Goal: Task Accomplishment & Management: Manage account settings

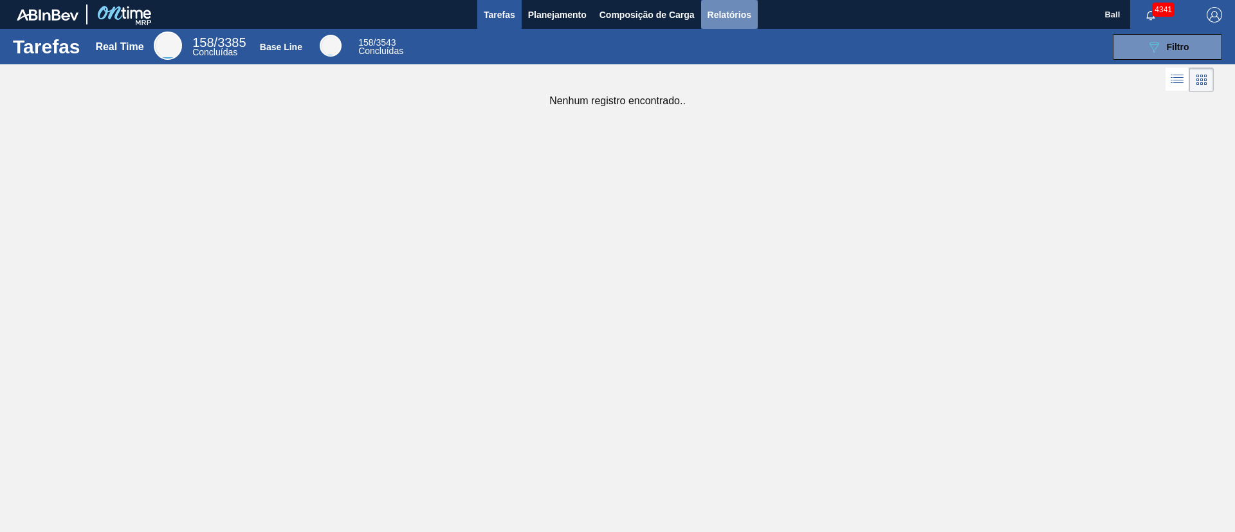
click at [727, 12] on span "Relatórios" at bounding box center [730, 14] width 44 height 15
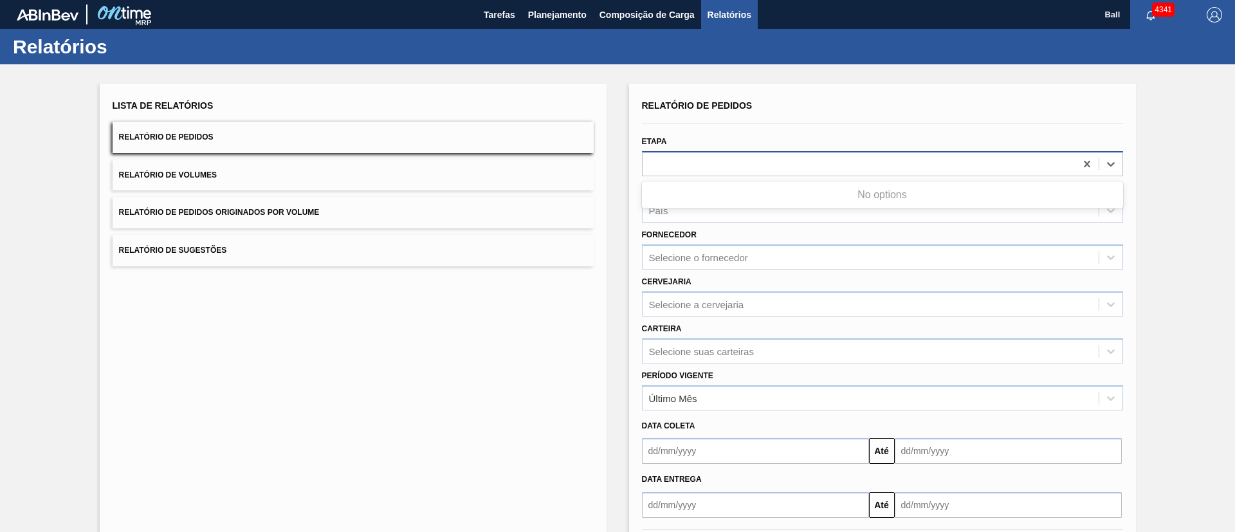
click at [762, 169] on div at bounding box center [859, 163] width 433 height 19
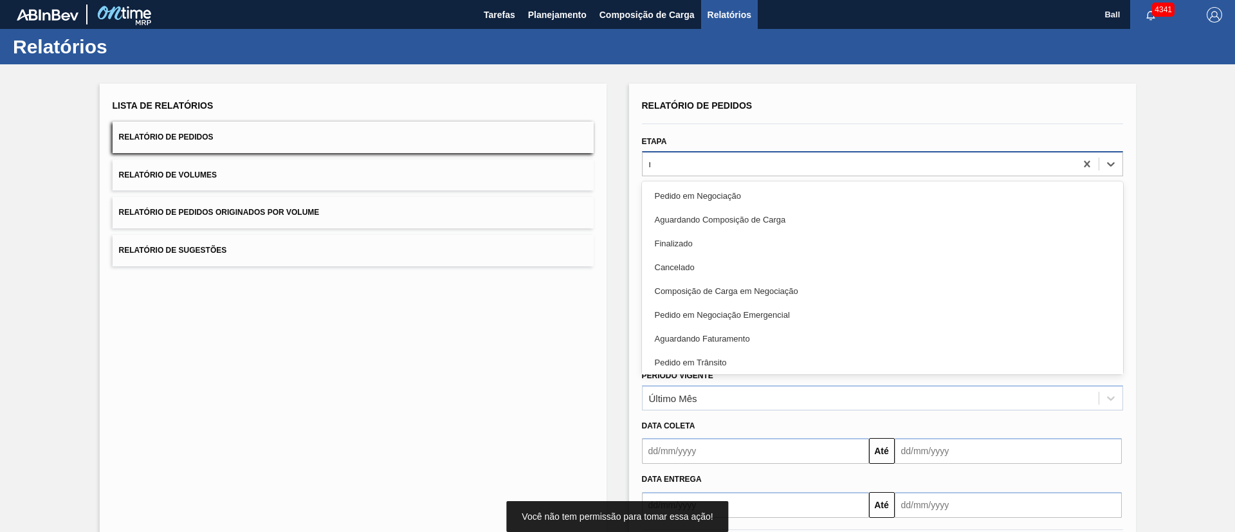
type input "re"
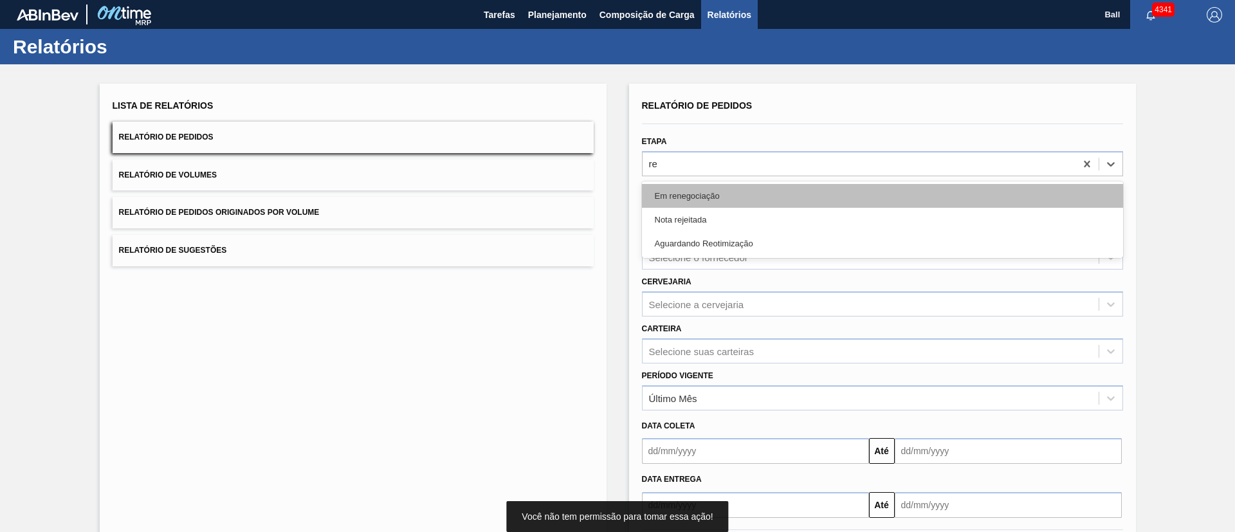
click at [744, 196] on div "Em renegociação" at bounding box center [882, 196] width 481 height 24
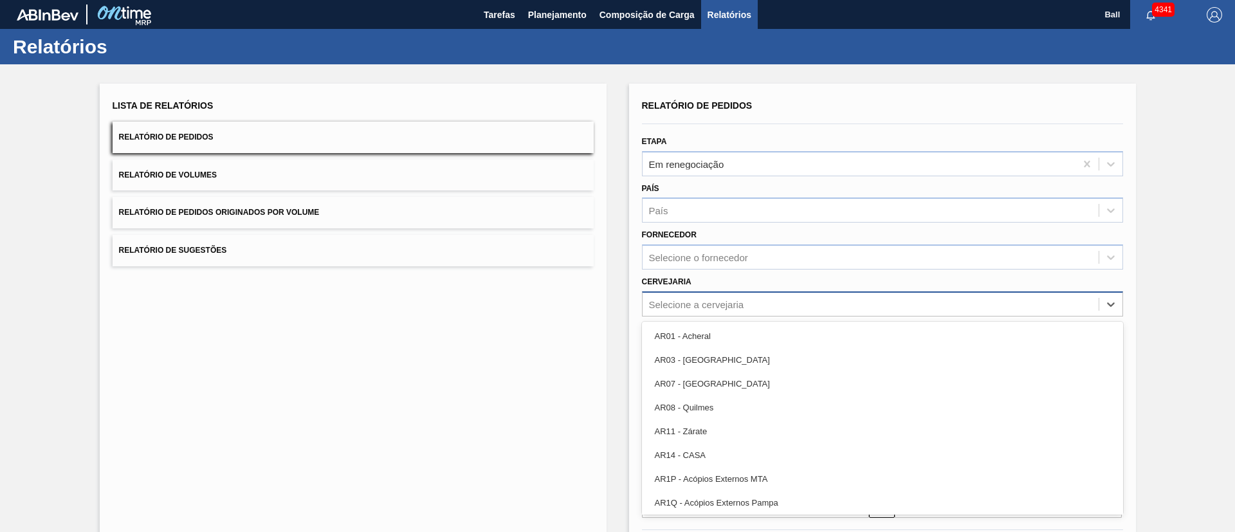
click at [725, 299] on div "Selecione a cervejaria" at bounding box center [696, 304] width 95 height 11
type input "la"
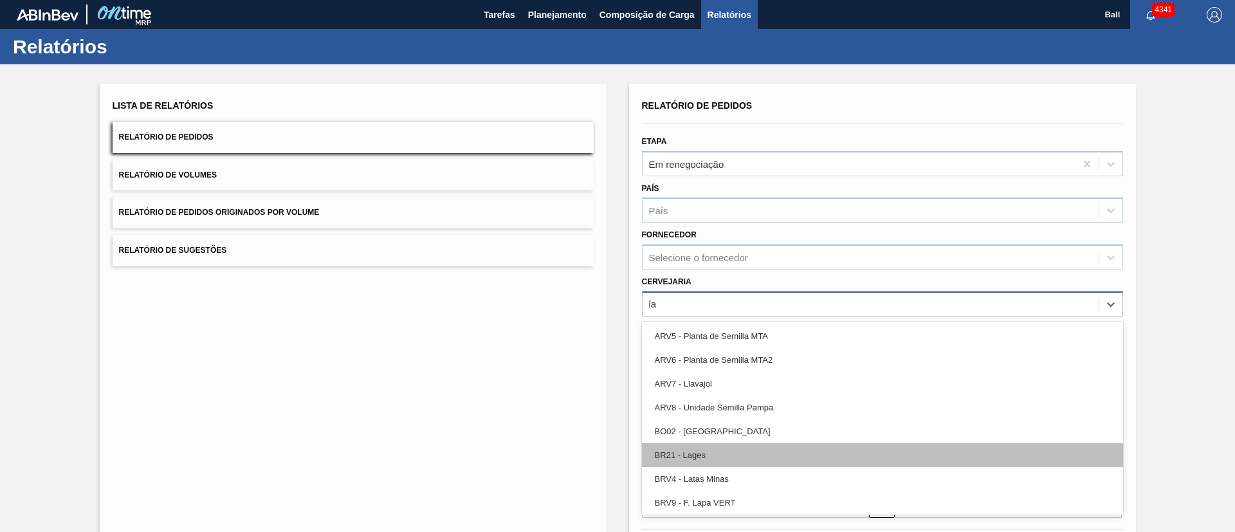
click at [710, 354] on div "BR21 - Lages" at bounding box center [882, 455] width 481 height 24
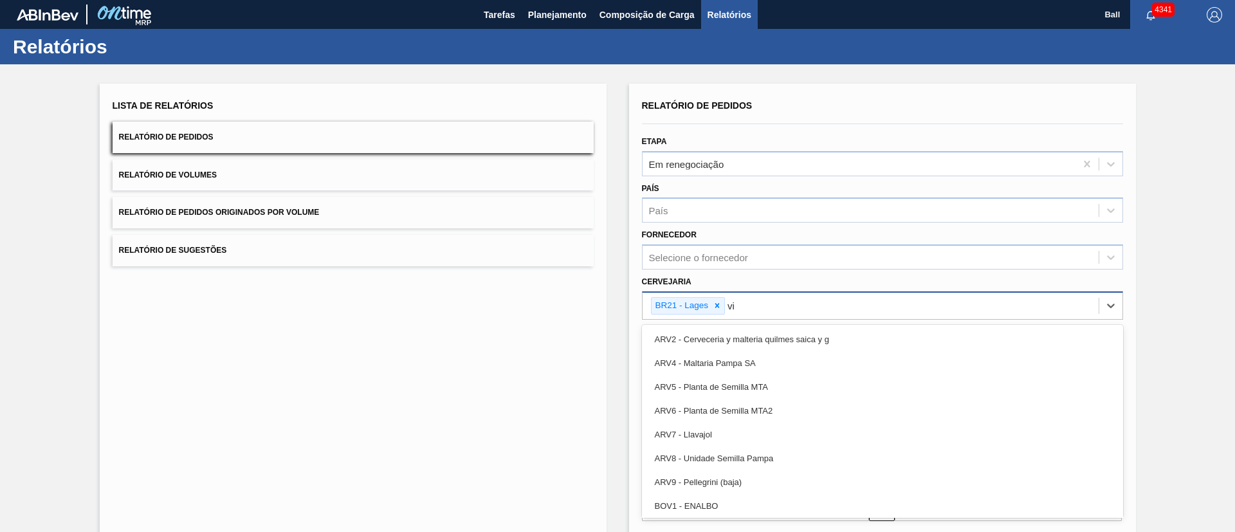
type input "viam"
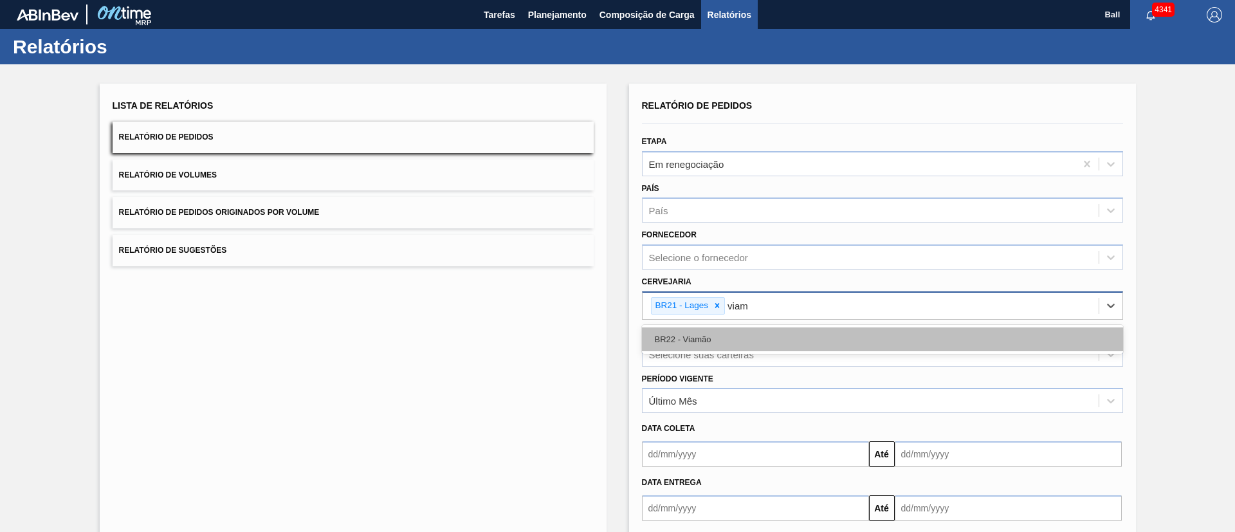
click at [823, 342] on div "BR22 - Viamão" at bounding box center [882, 339] width 481 height 24
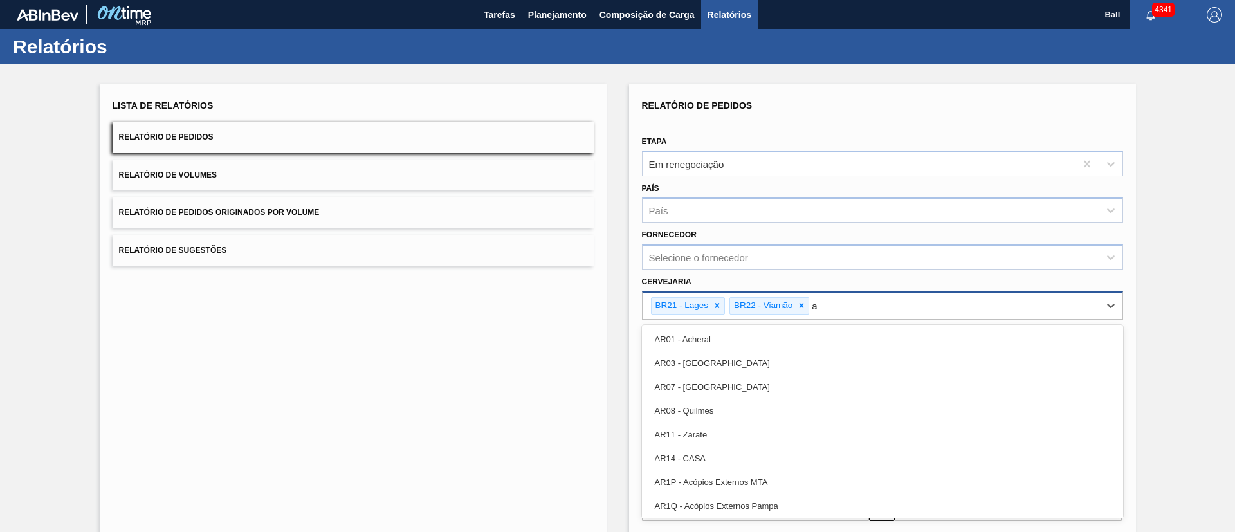
type input "ag"
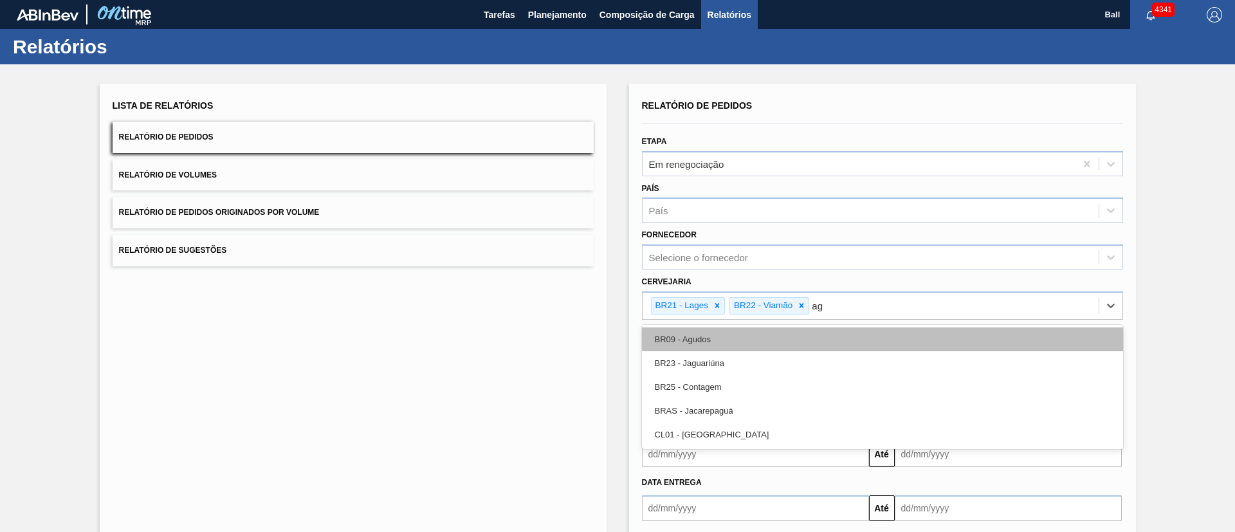
click at [823, 336] on div "BR09 - Agudos" at bounding box center [882, 339] width 481 height 24
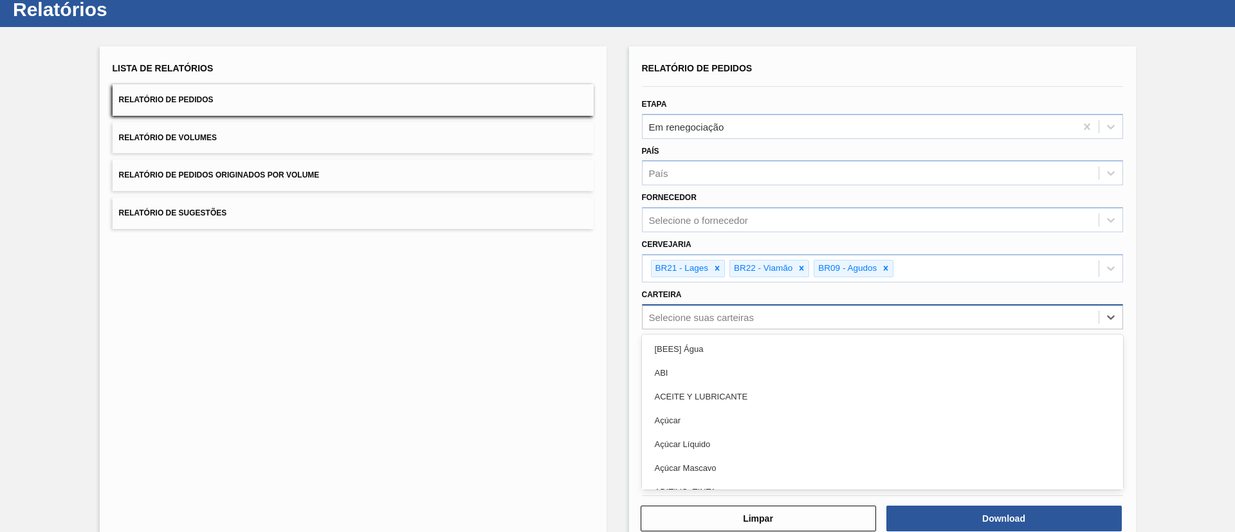
click at [823, 329] on div "option [BEES] Água focused, 1 of 101. 101 results available. Use Up and Down to…" at bounding box center [882, 316] width 481 height 25
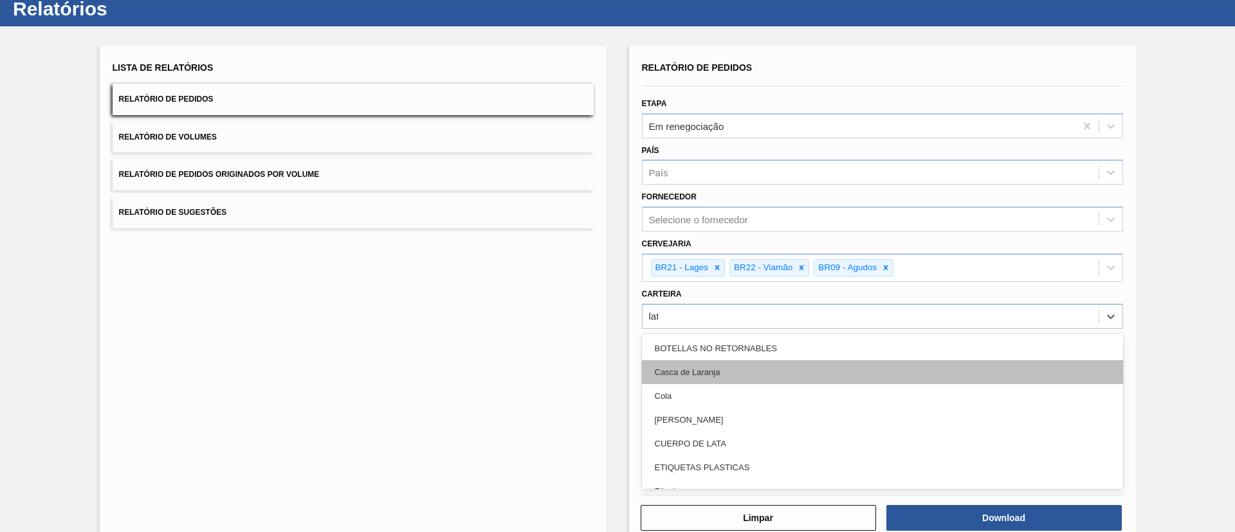
type input "lata"
click at [822, 354] on div "Lata" at bounding box center [882, 372] width 481 height 24
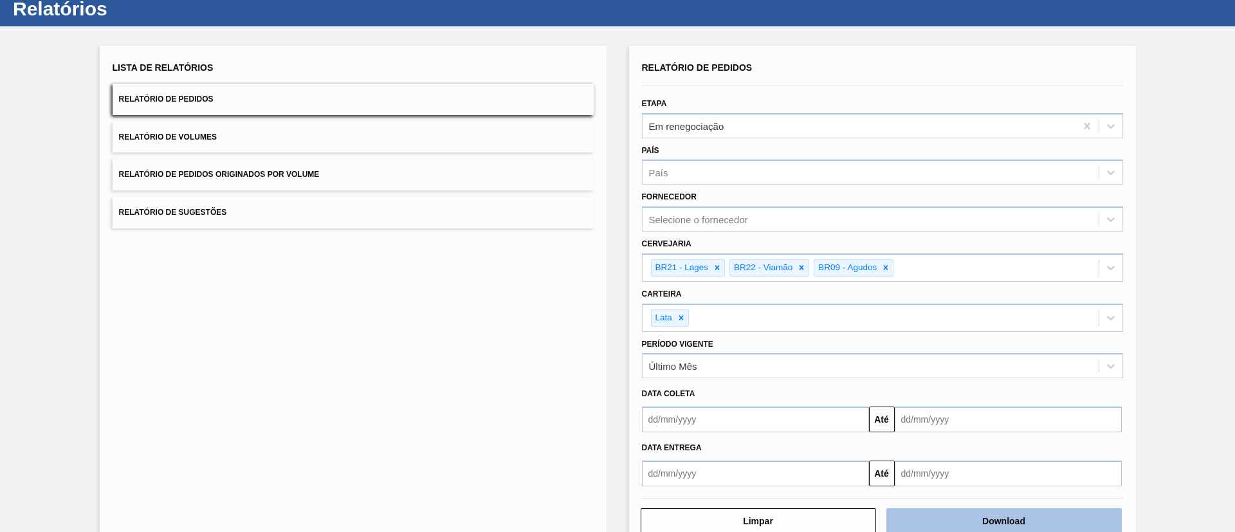
click at [823, 354] on button "Download" at bounding box center [1004, 521] width 235 height 26
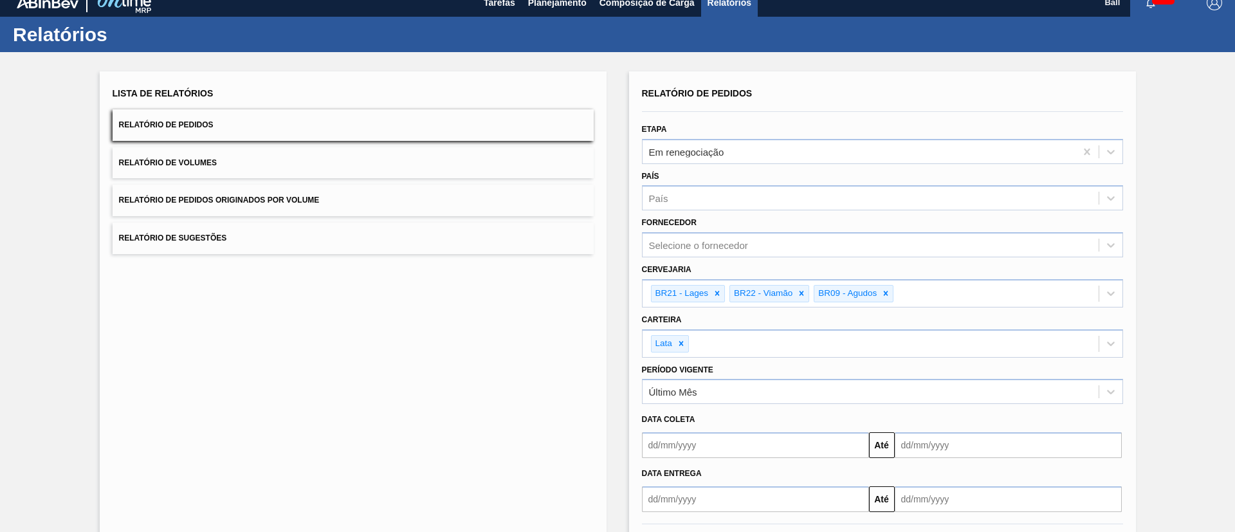
scroll to position [0, 0]
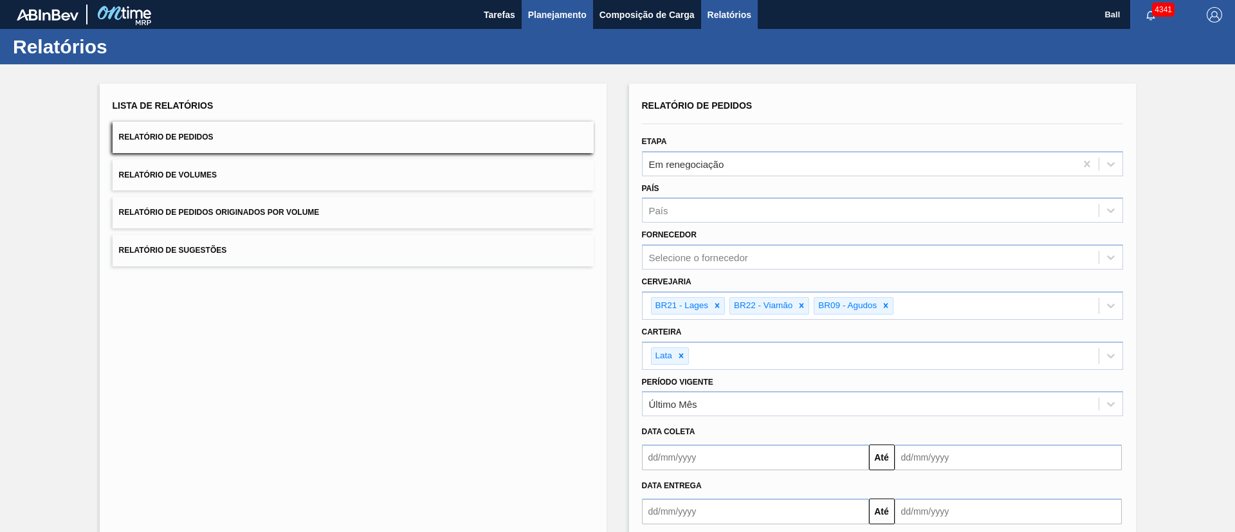
click at [549, 5] on button "Planejamento" at bounding box center [557, 14] width 71 height 29
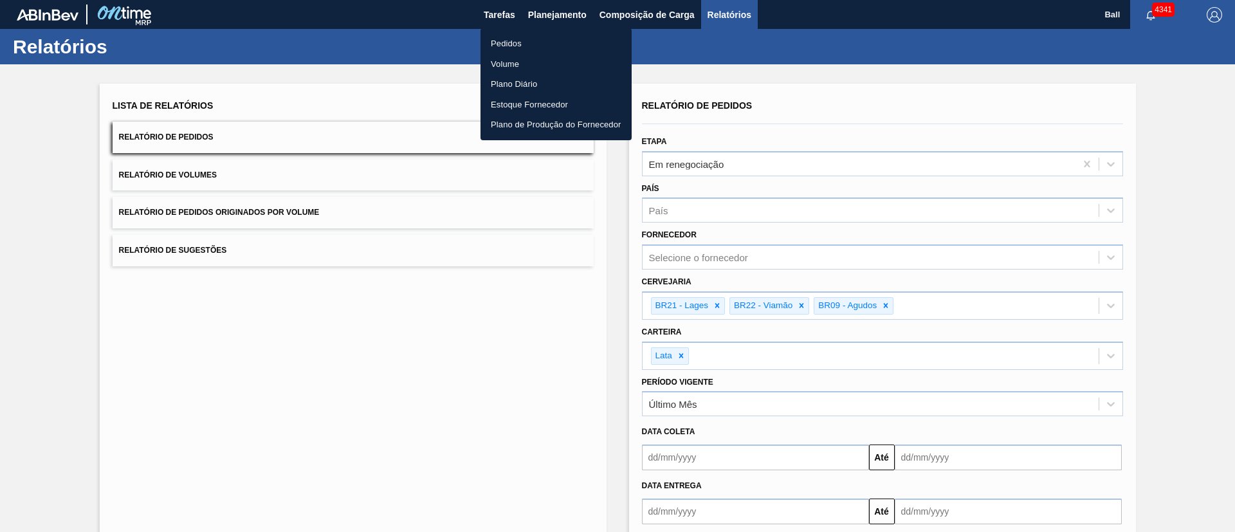
click at [522, 30] on ul "Pedidos Volume Plano Diário Estoque Fornecedor Plano de Produção do Fornecedor" at bounding box center [556, 84] width 151 height 112
click at [514, 41] on li "Pedidos" at bounding box center [556, 43] width 151 height 21
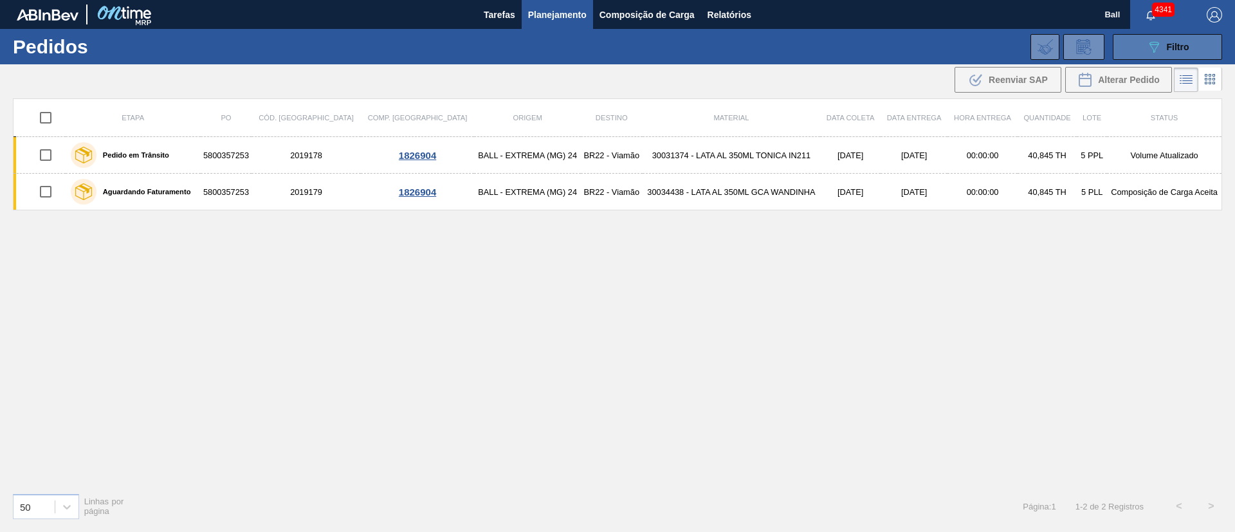
click at [823, 40] on button "089F7B8B-B2A5-4AFE-B5C0-19BA573D28AC Filtro" at bounding box center [1167, 47] width 109 height 26
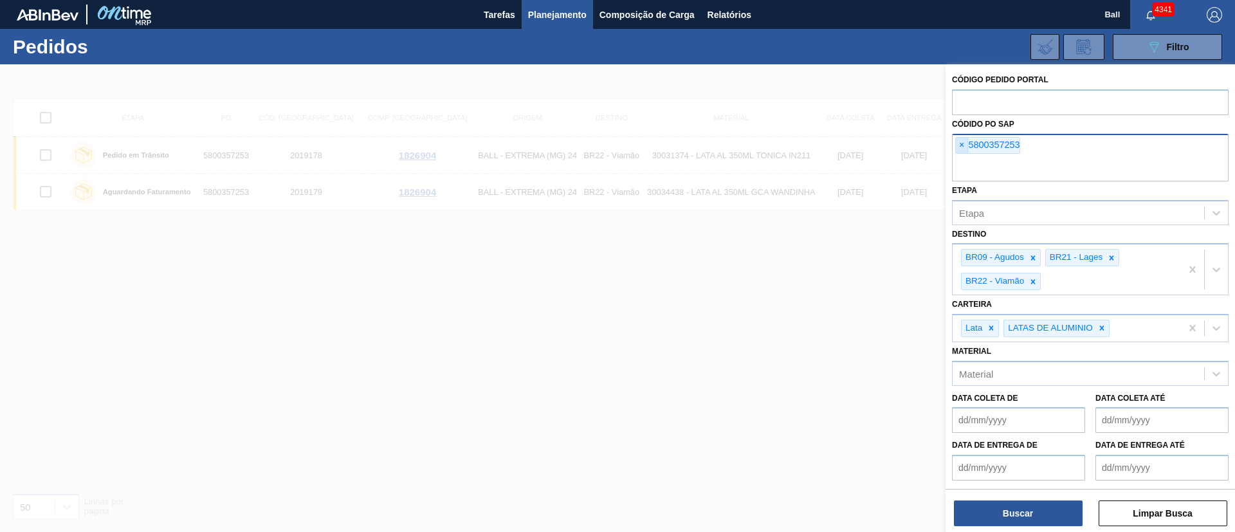
click at [823, 146] on span "×" at bounding box center [962, 145] width 12 height 15
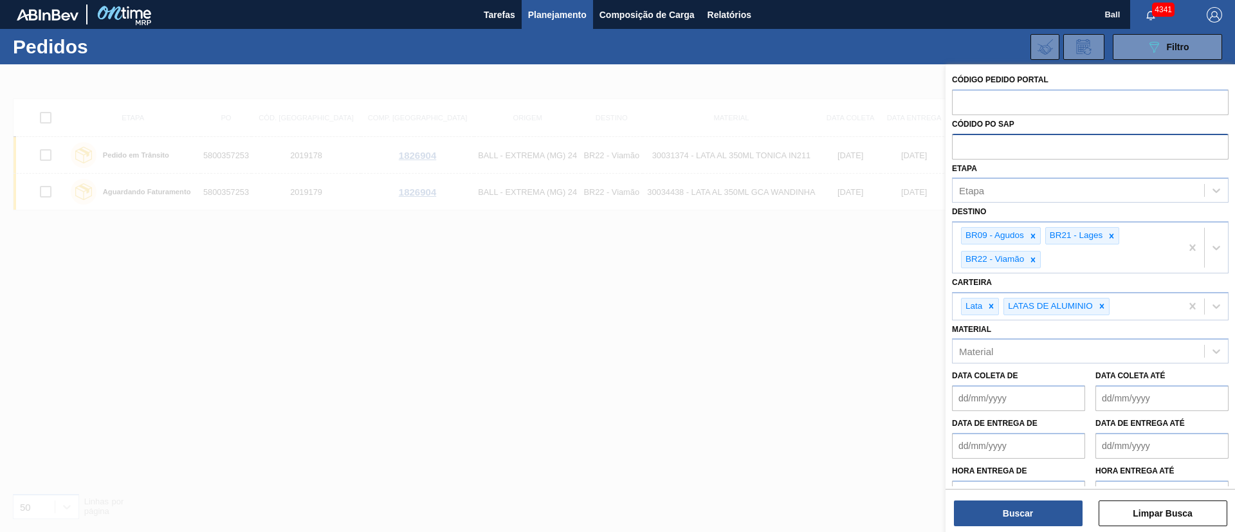
paste input "text"
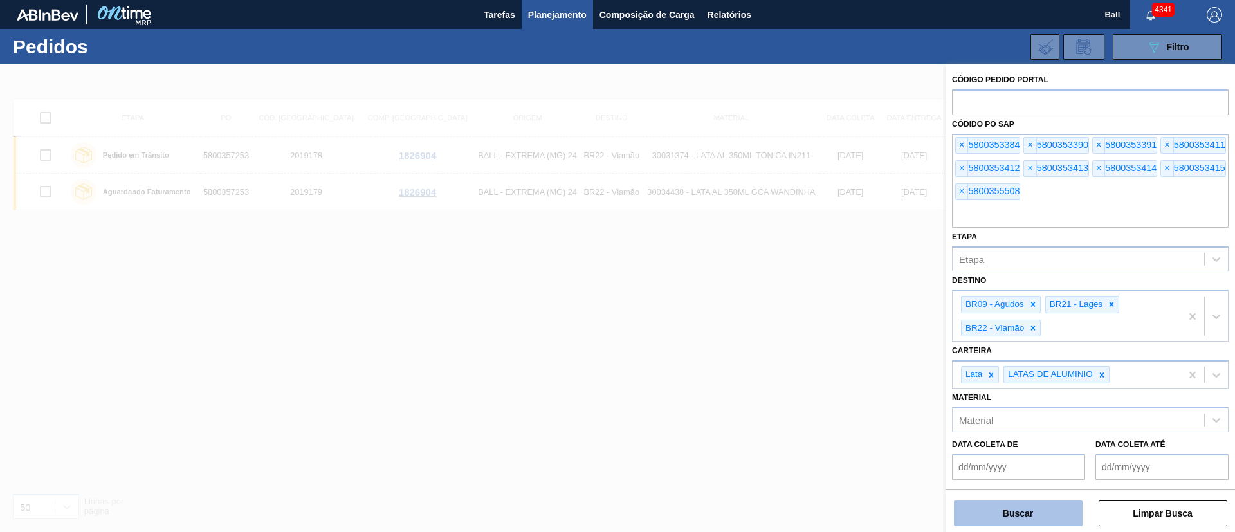
click at [823, 354] on button "Buscar" at bounding box center [1018, 514] width 129 height 26
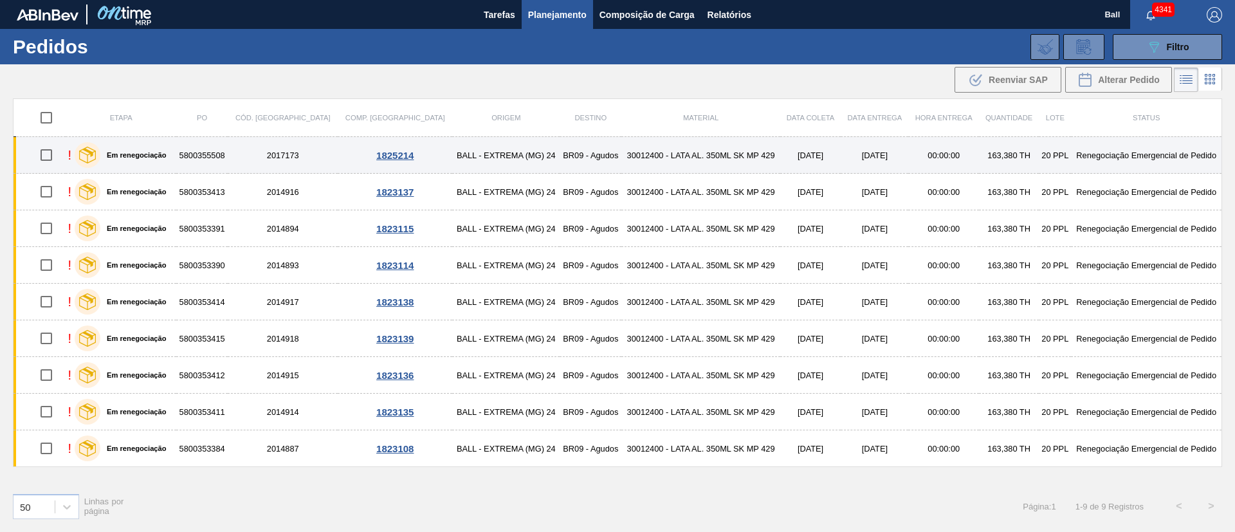
click at [217, 154] on td "5800355508" at bounding box center [202, 155] width 52 height 37
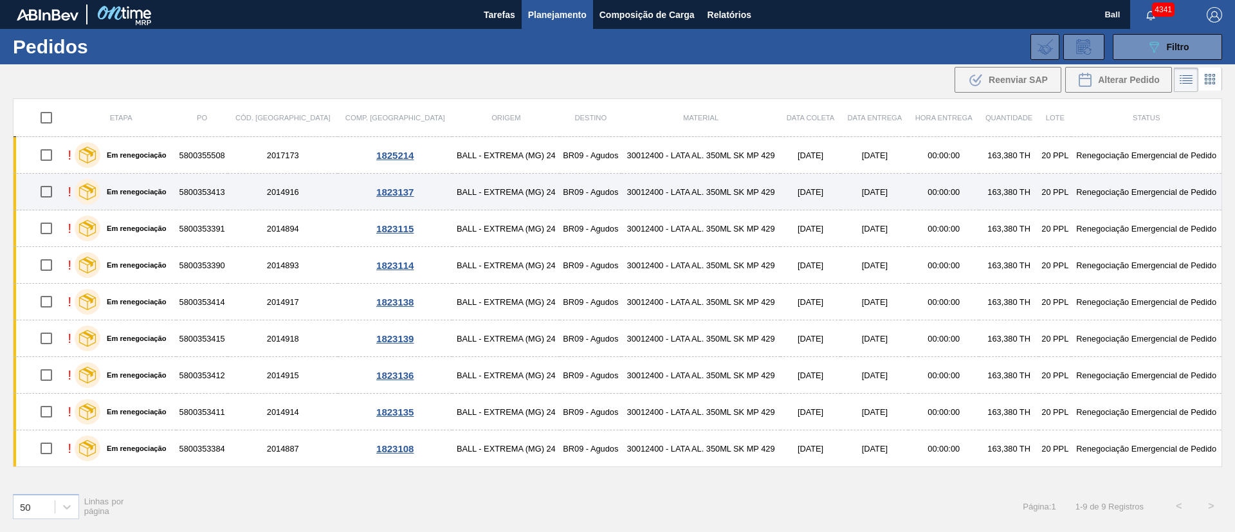
click at [220, 181] on td "5800353413" at bounding box center [202, 192] width 52 height 37
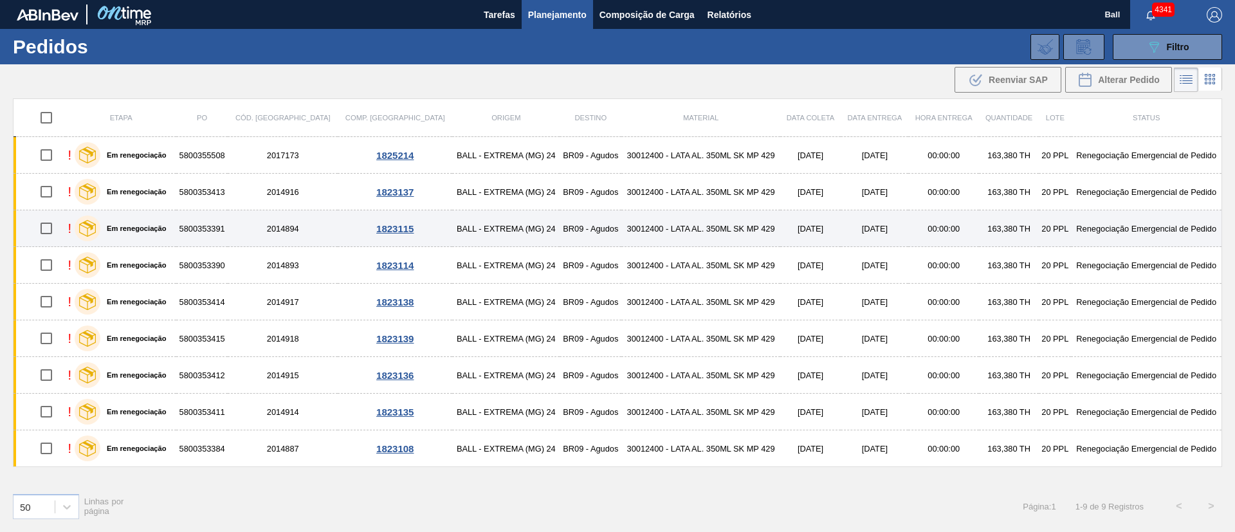
drag, startPoint x: 223, startPoint y: 226, endPoint x: 223, endPoint y: 242, distance: 15.4
click at [223, 226] on td "5800353391" at bounding box center [202, 228] width 52 height 37
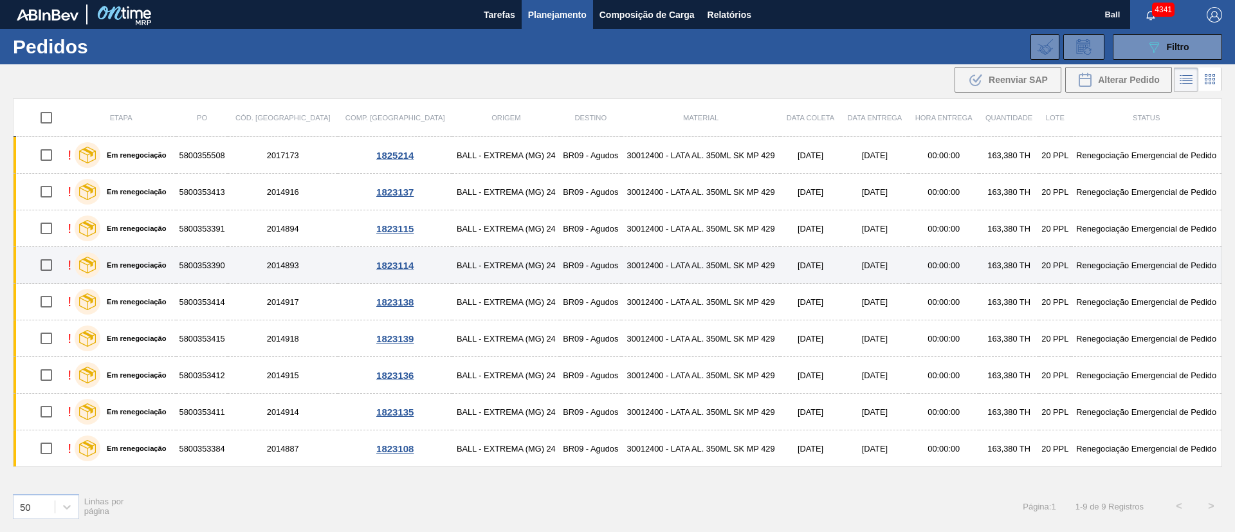
click at [223, 264] on td "5800353390" at bounding box center [202, 265] width 52 height 37
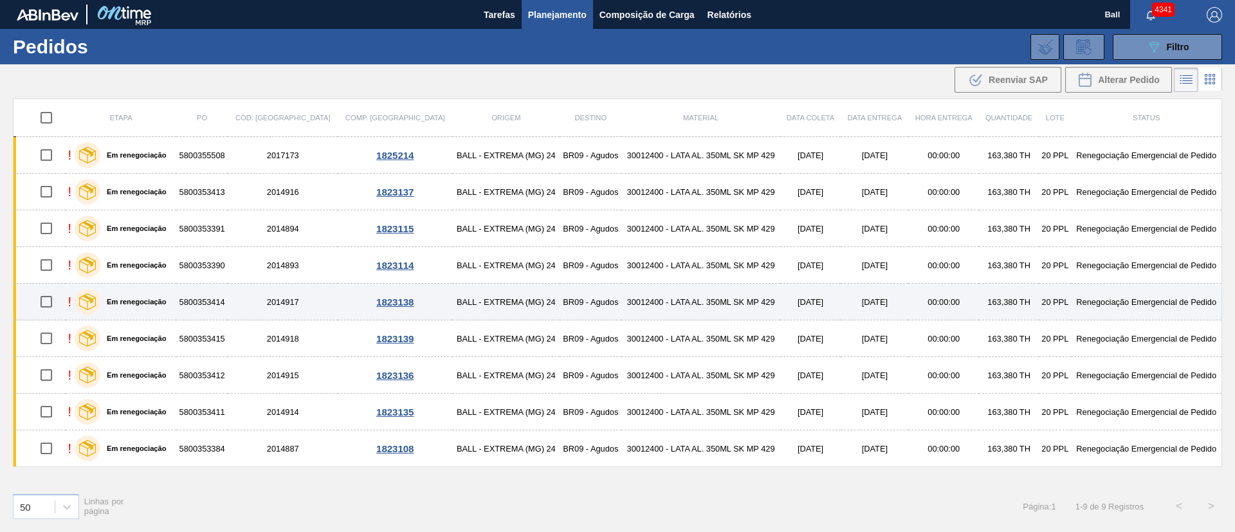
click at [225, 301] on td "5800353414" at bounding box center [202, 302] width 52 height 37
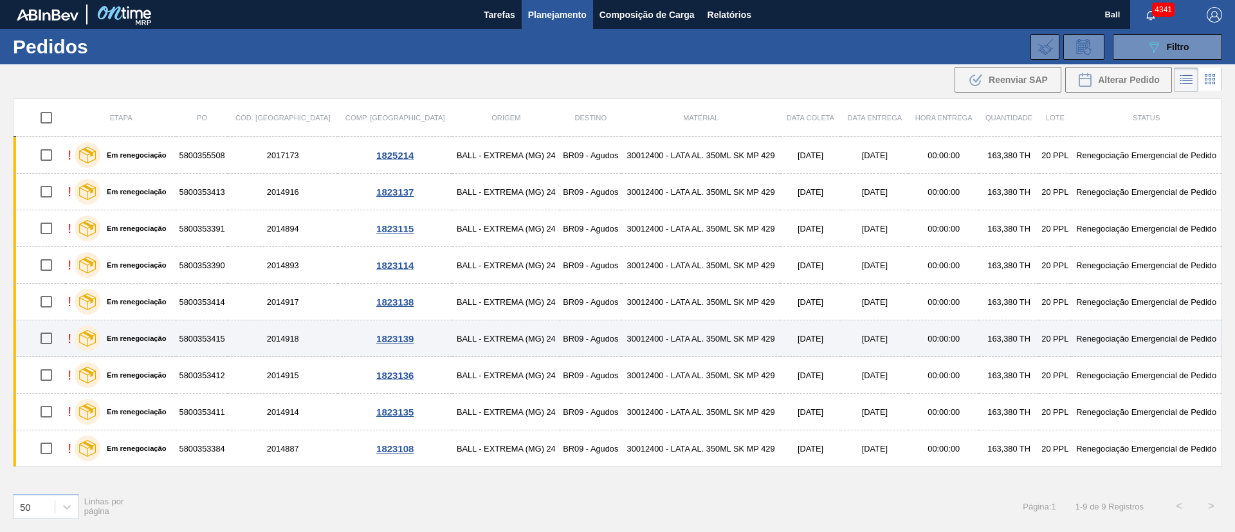
click at [225, 329] on td "5800353415" at bounding box center [202, 338] width 52 height 37
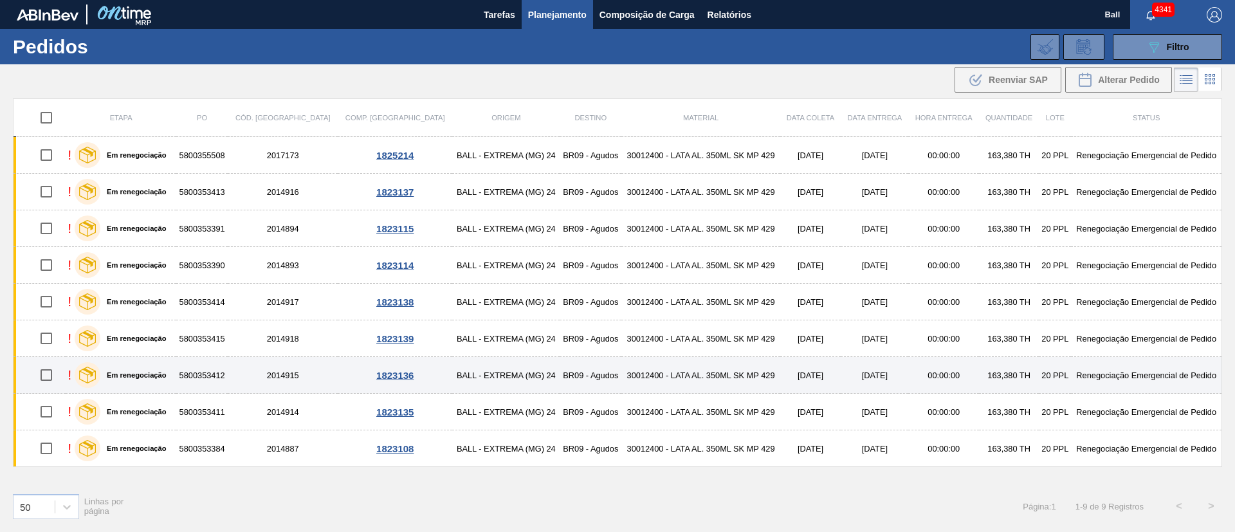
click at [225, 354] on td "5800353412" at bounding box center [202, 375] width 52 height 37
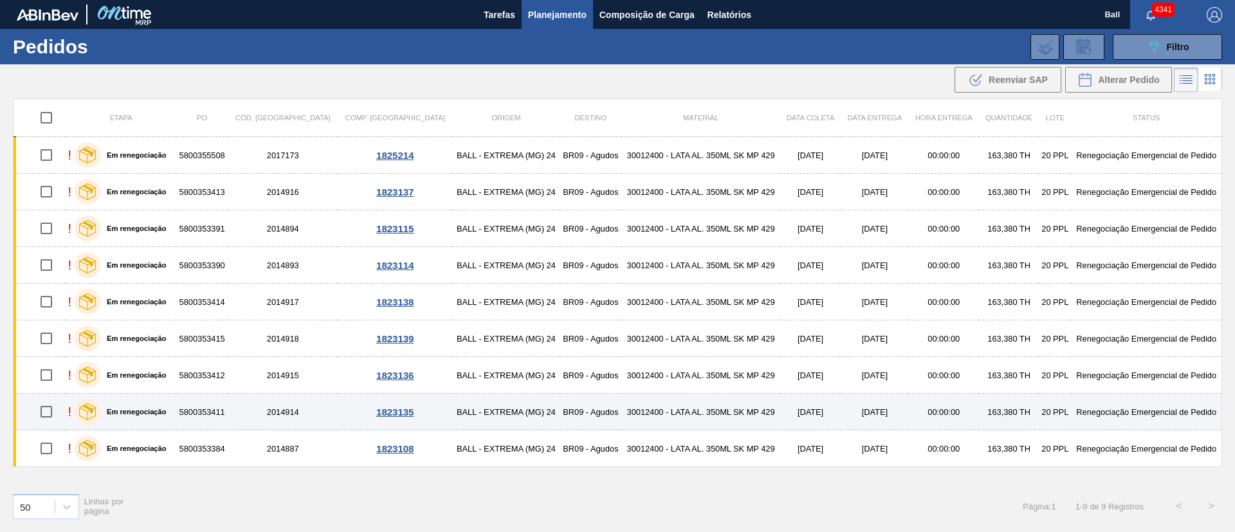
click at [225, 354] on td "5800353411" at bounding box center [202, 412] width 52 height 37
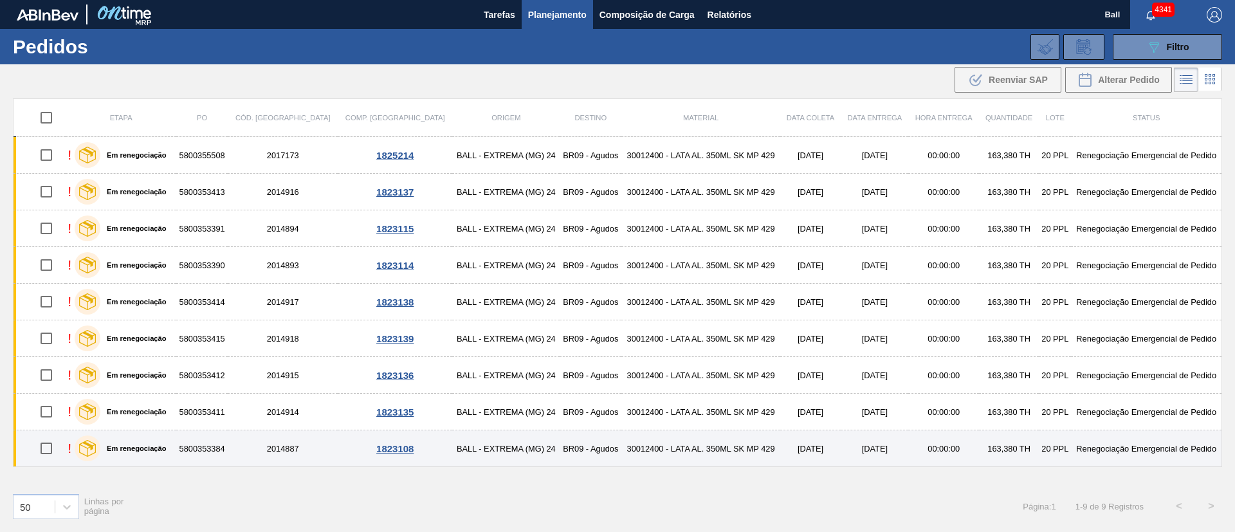
click at [225, 354] on td "5800353384" at bounding box center [202, 448] width 52 height 37
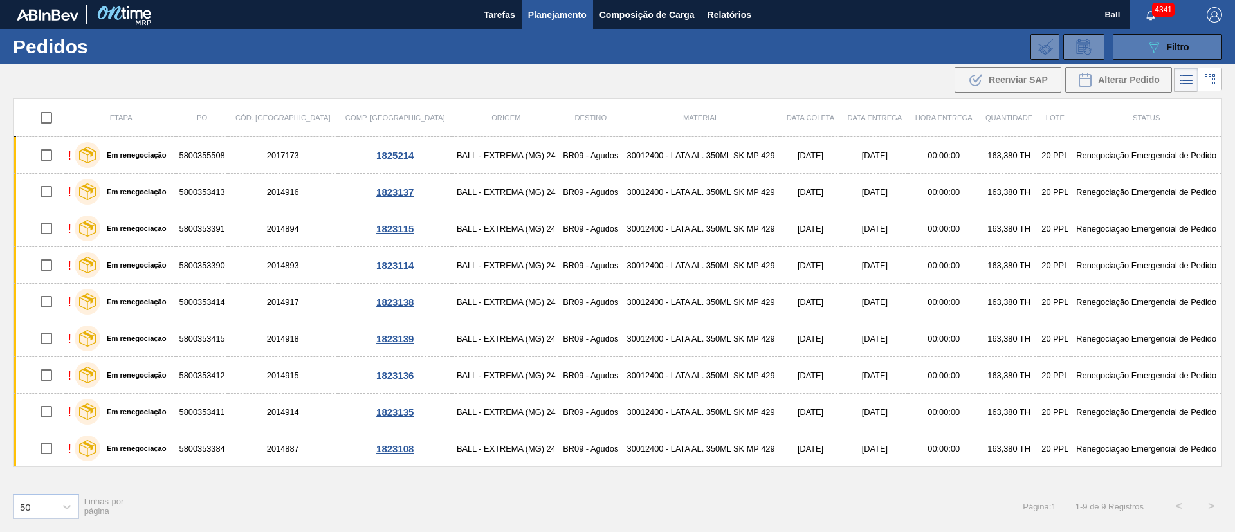
click at [823, 51] on button "089F7B8B-B2A5-4AFE-B5C0-19BA573D28AC Filtro" at bounding box center [1167, 47] width 109 height 26
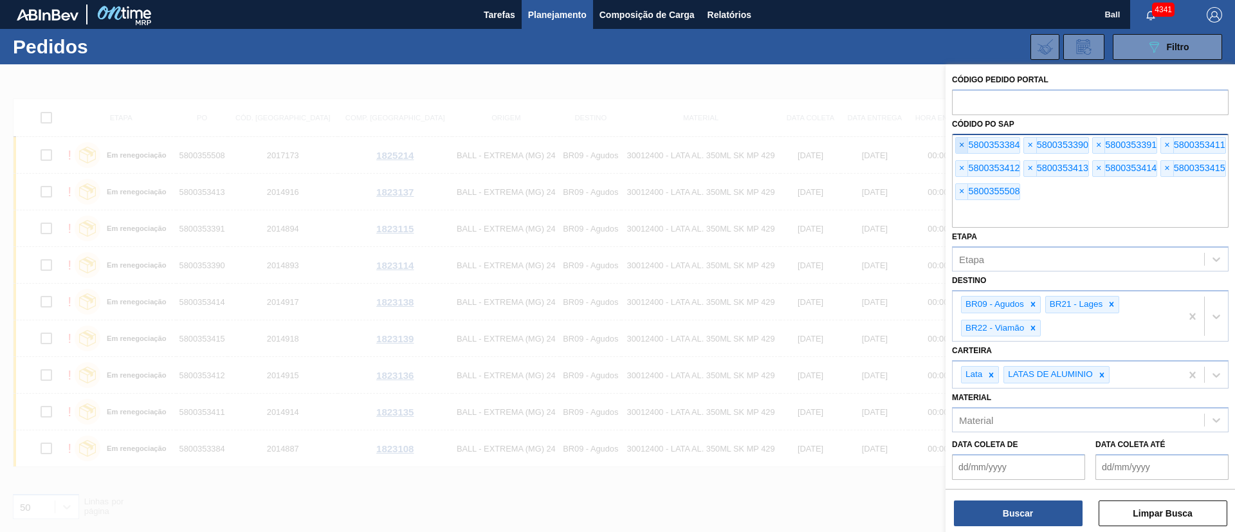
click at [823, 152] on span "×" at bounding box center [962, 145] width 12 height 15
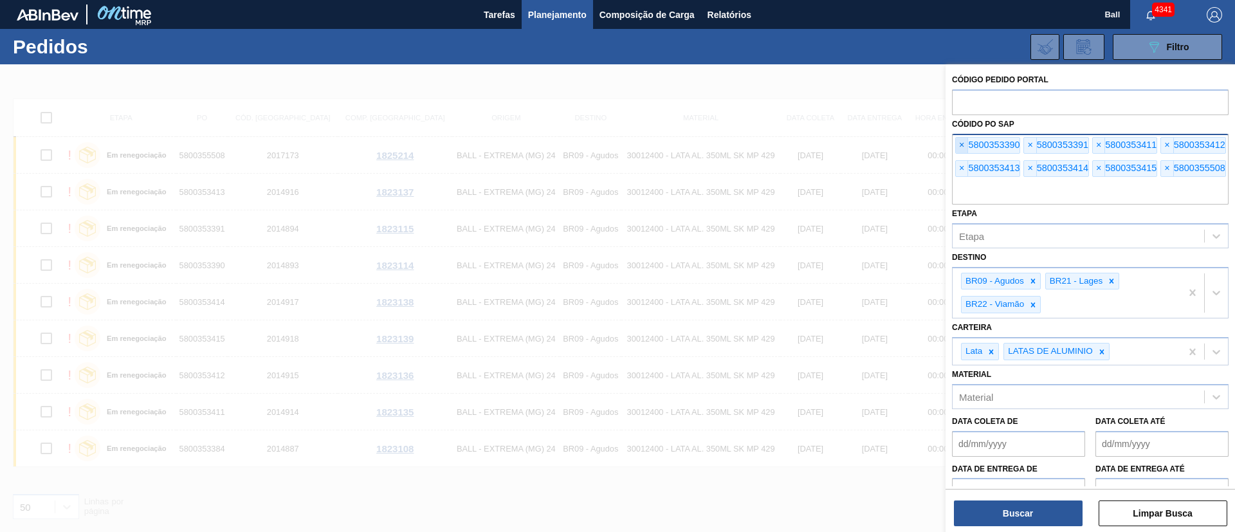
click at [823, 152] on span "×" at bounding box center [962, 145] width 12 height 15
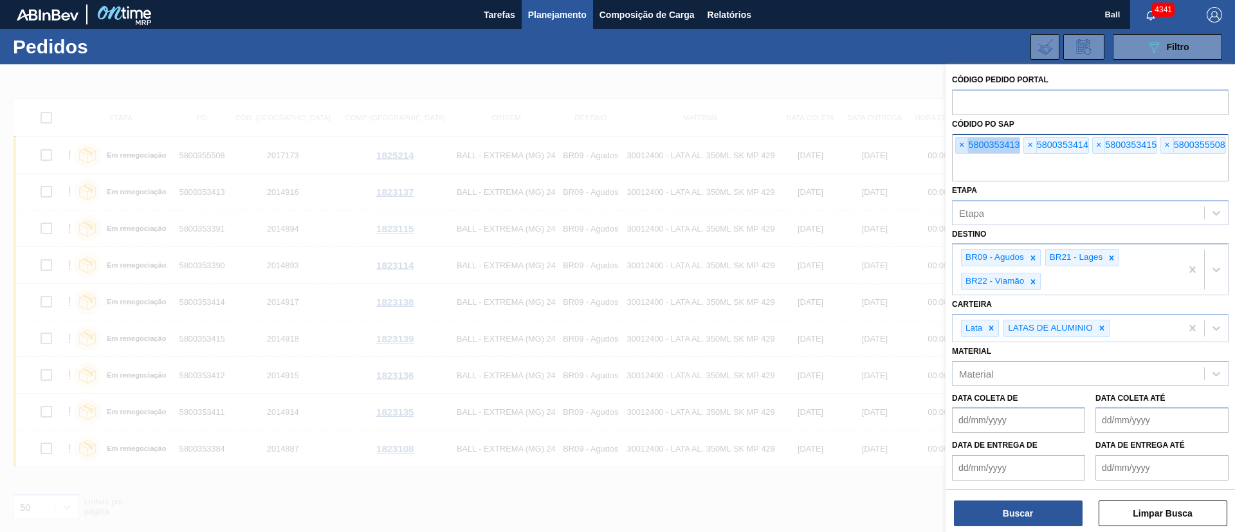
click at [823, 152] on span "×" at bounding box center [962, 145] width 12 height 15
click at [823, 157] on input "text" at bounding box center [1090, 169] width 277 height 24
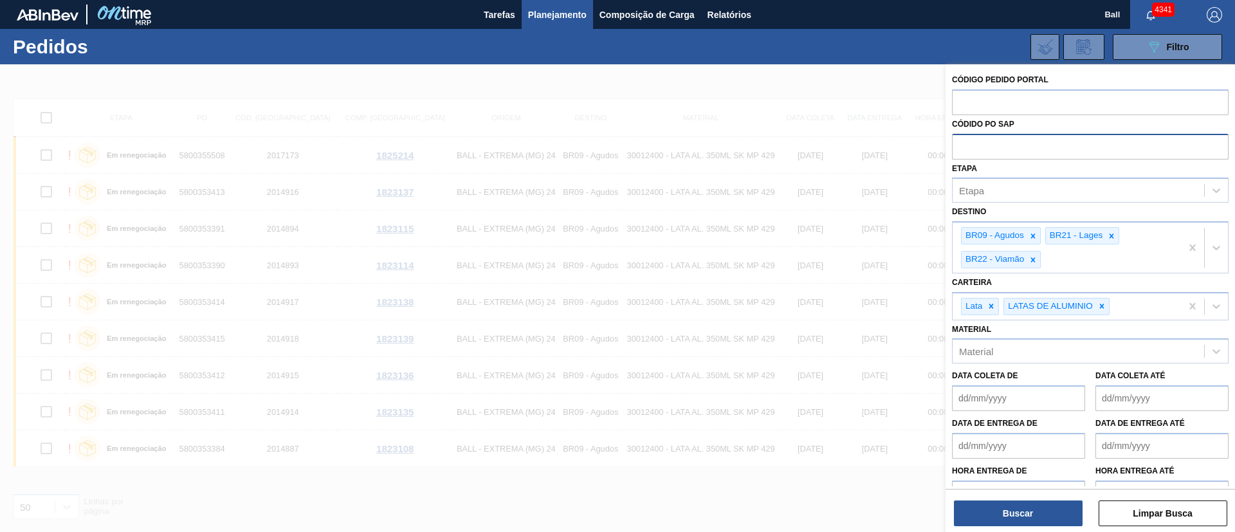
click at [823, 152] on input "text" at bounding box center [1090, 146] width 277 height 24
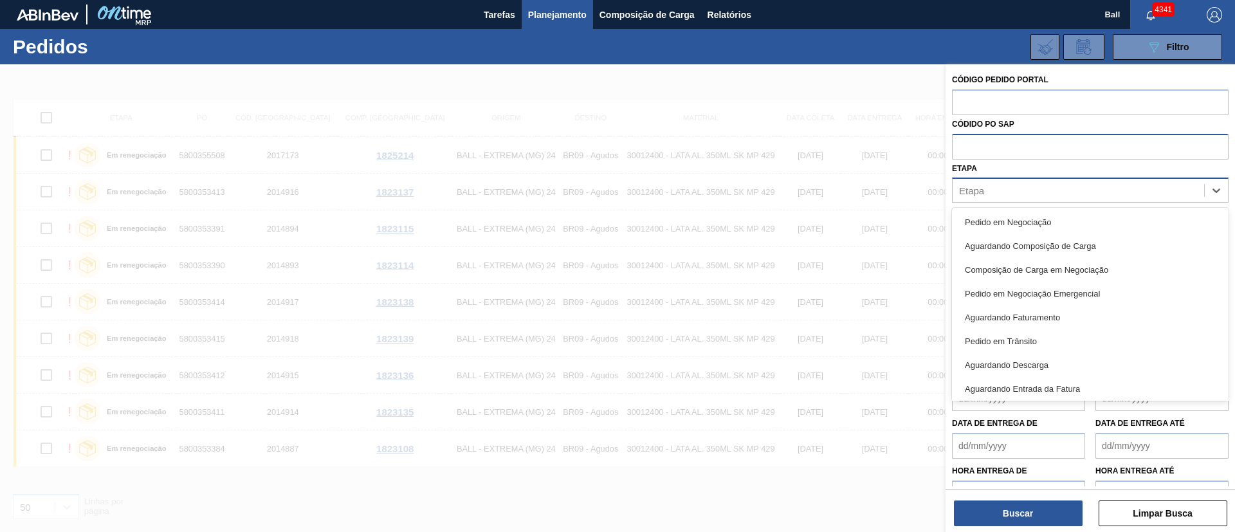
click at [823, 185] on div "Etapa" at bounding box center [971, 190] width 25 height 11
type input "RE"
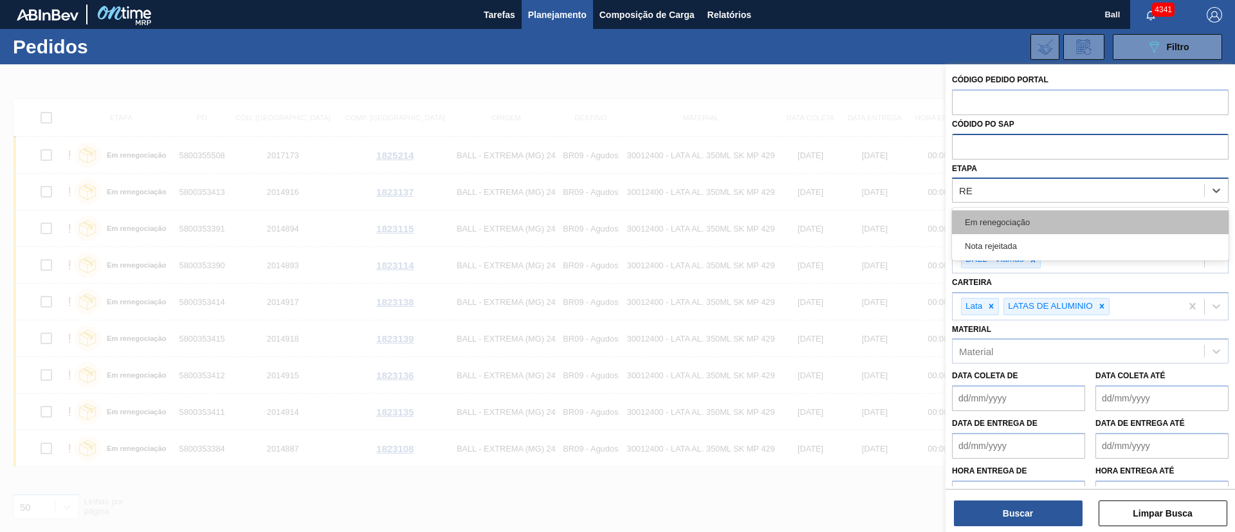
click at [823, 223] on div "Em renegociação" at bounding box center [1090, 222] width 277 height 24
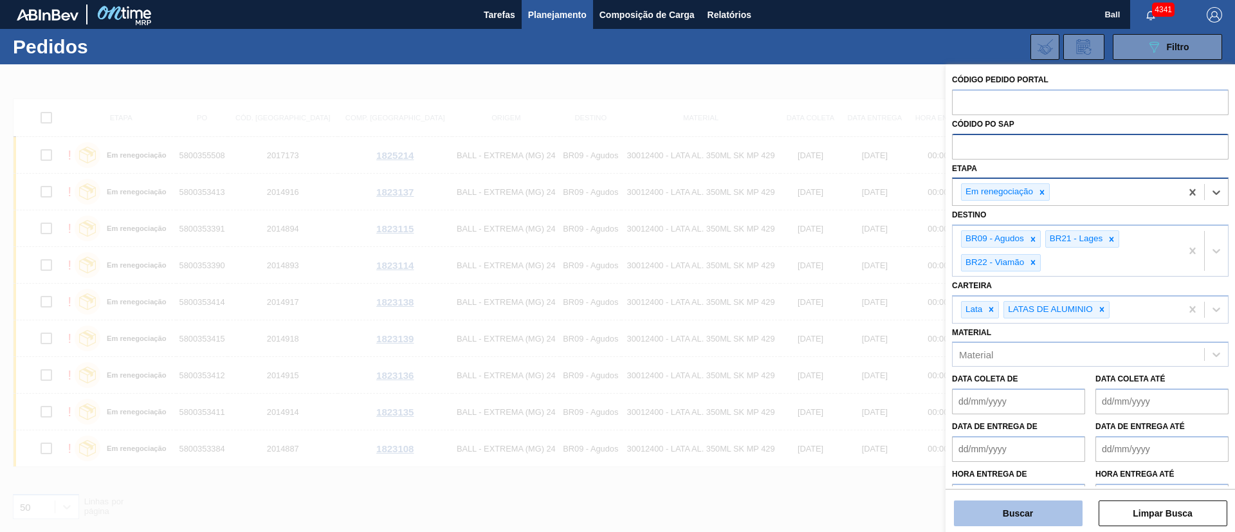
click at [823, 354] on button "Buscar" at bounding box center [1018, 514] width 129 height 26
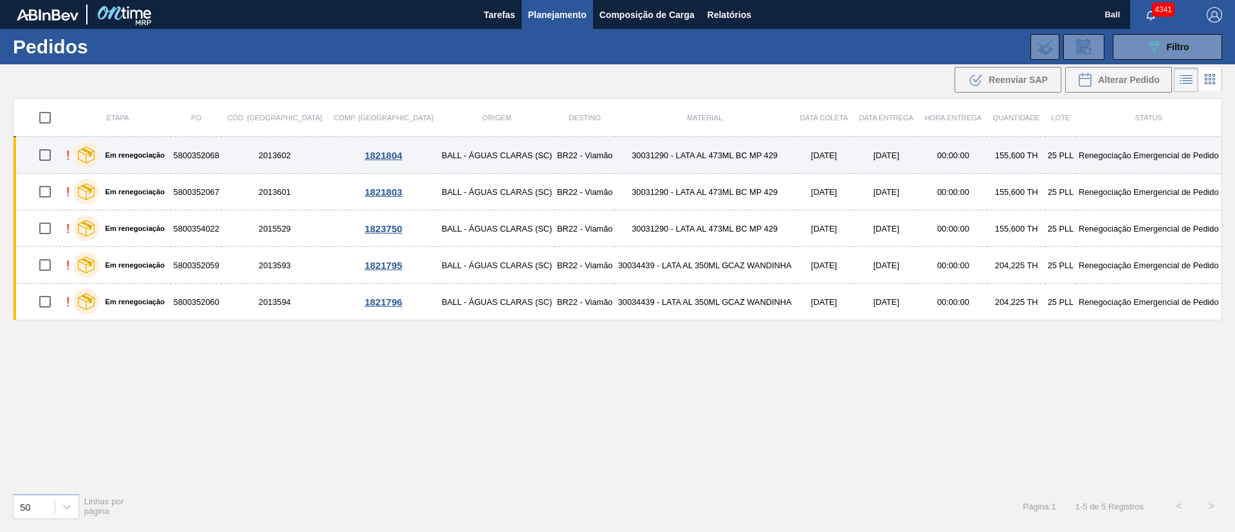
click at [210, 152] on td "5800352068" at bounding box center [196, 155] width 50 height 37
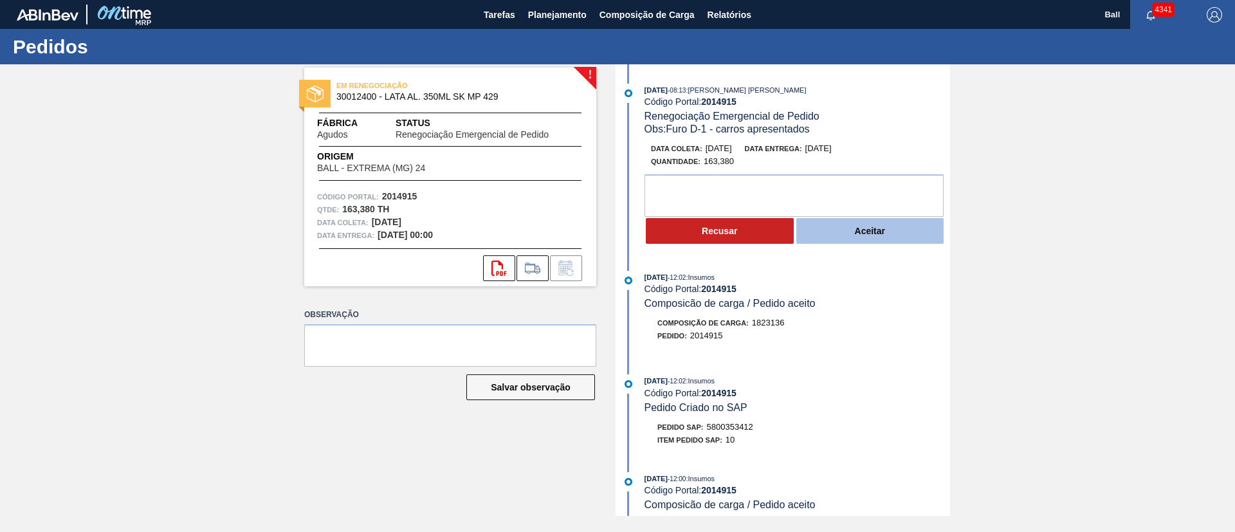
click at [919, 225] on button "Aceitar" at bounding box center [870, 231] width 148 height 26
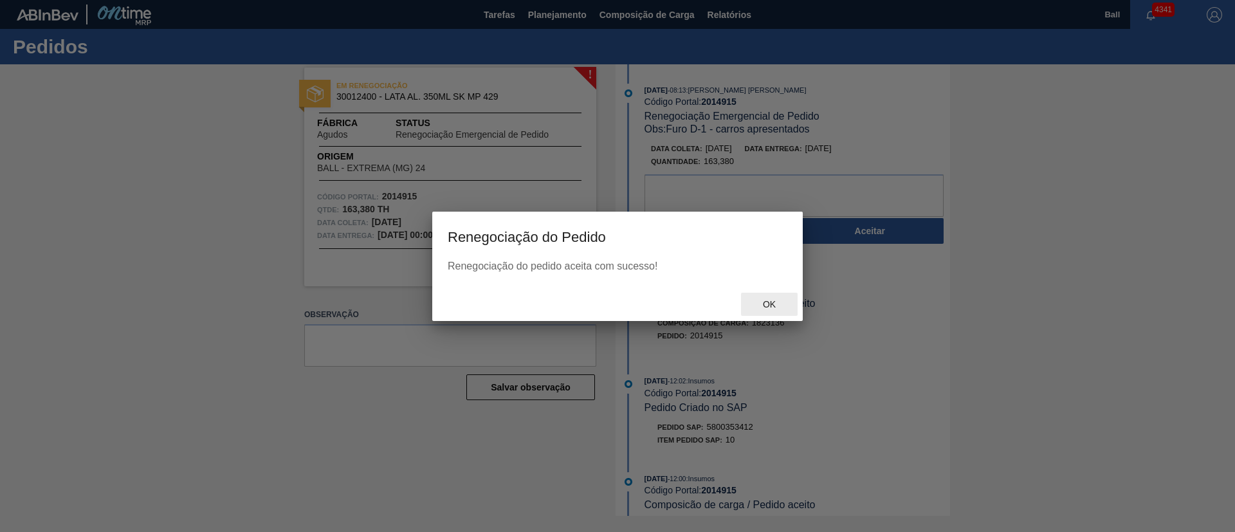
click at [784, 306] on span "Ok" at bounding box center [769, 304] width 33 height 10
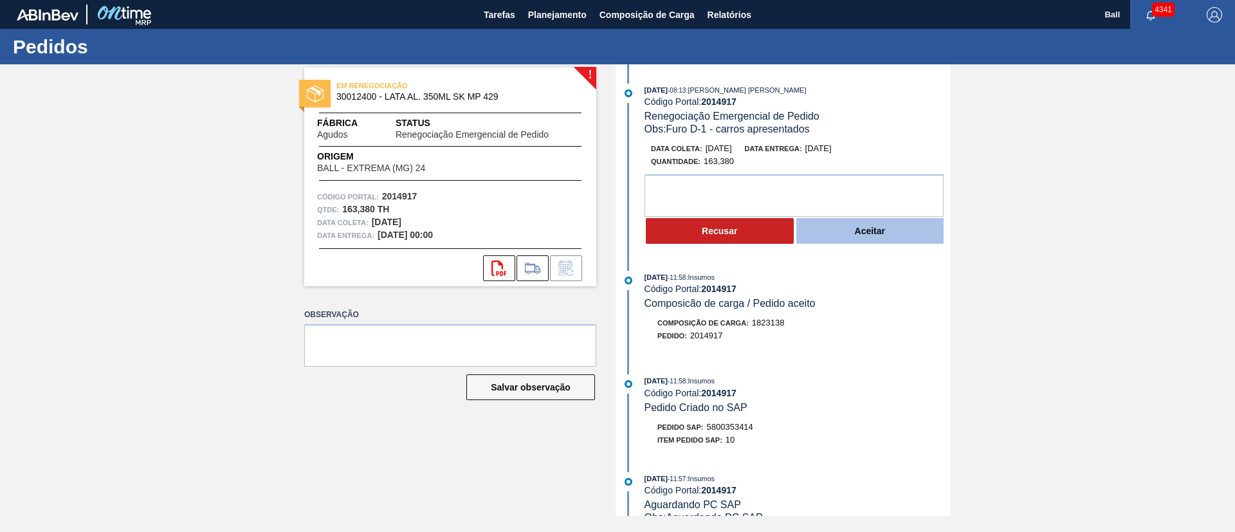
click at [901, 239] on button "Aceitar" at bounding box center [870, 231] width 148 height 26
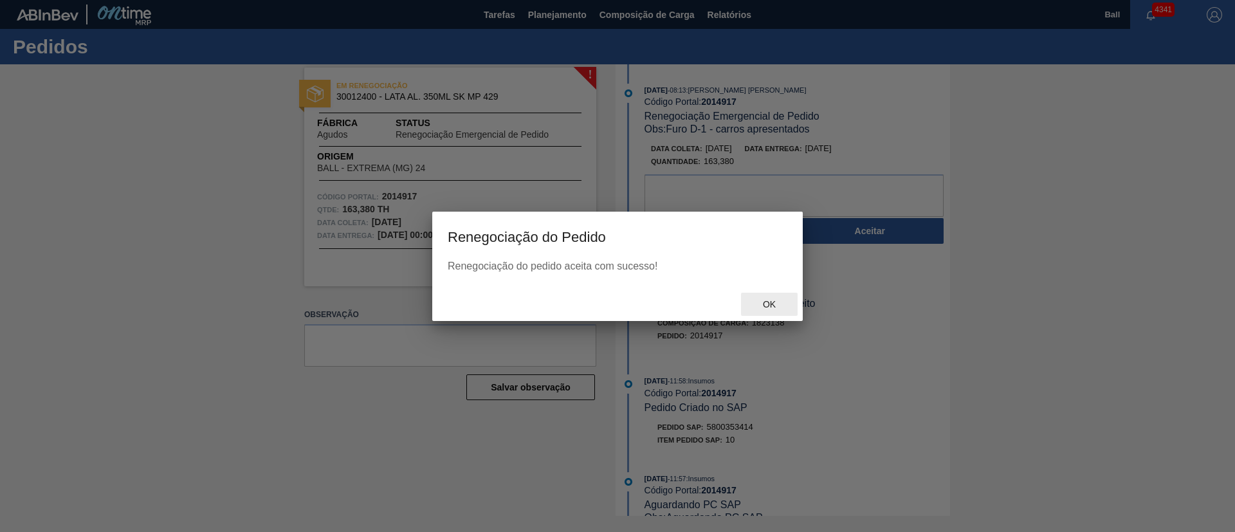
click at [781, 299] on div "Ok" at bounding box center [769, 305] width 57 height 24
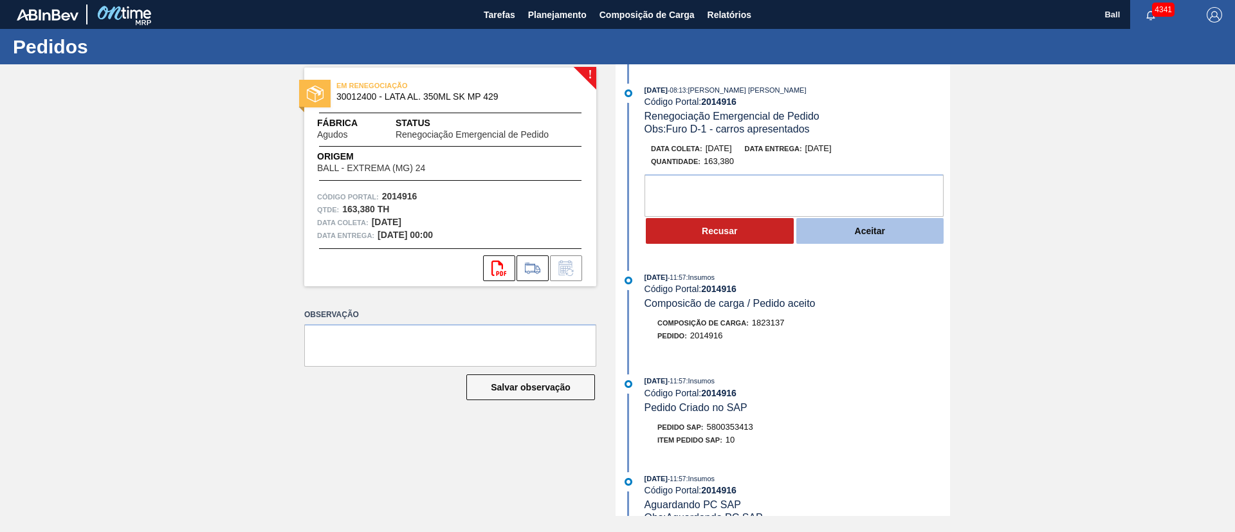
click at [866, 220] on button "Aceitar" at bounding box center [870, 231] width 148 height 26
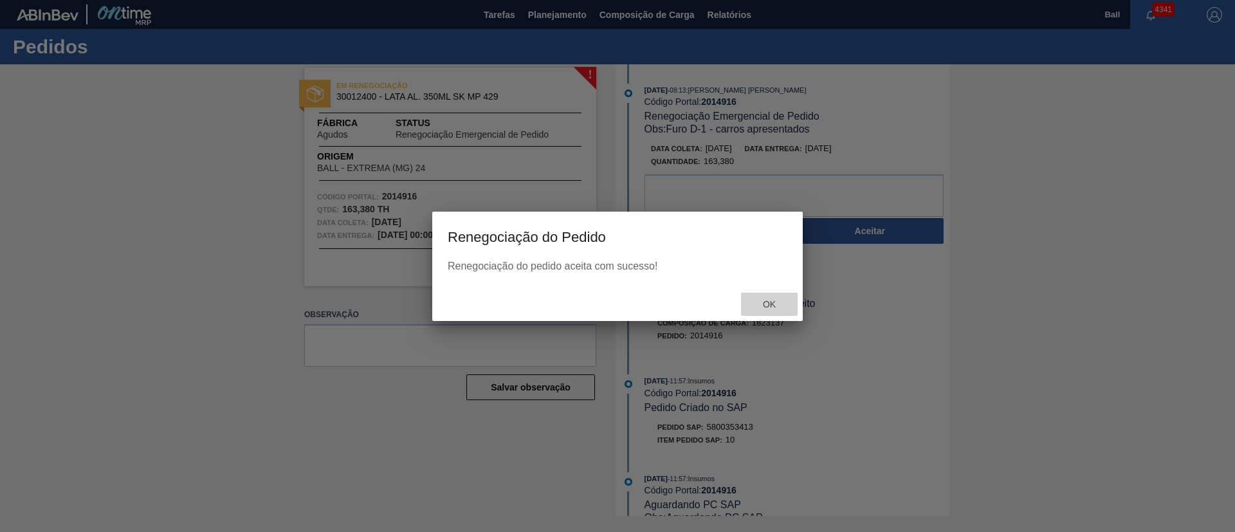
click at [760, 301] on span "Ok" at bounding box center [769, 304] width 33 height 10
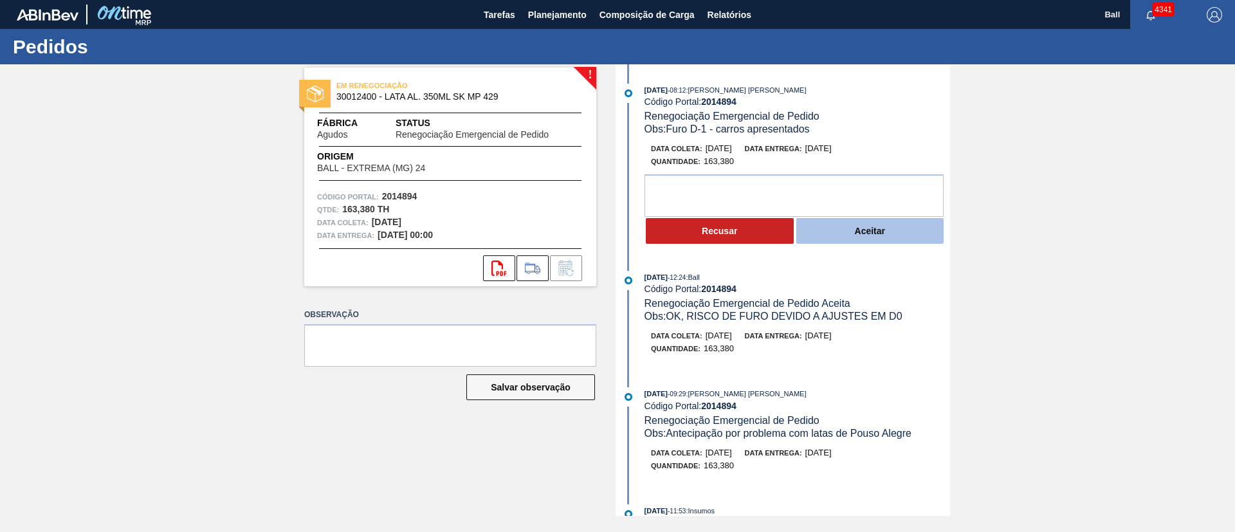
click at [887, 234] on button "Aceitar" at bounding box center [870, 231] width 148 height 26
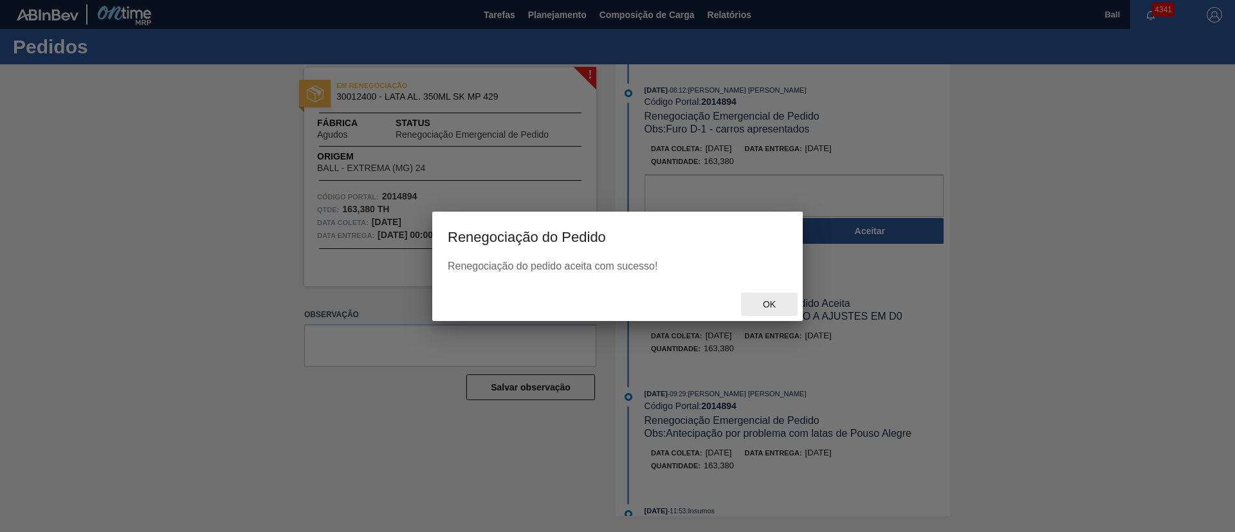
click at [771, 301] on span "Ok" at bounding box center [769, 304] width 33 height 10
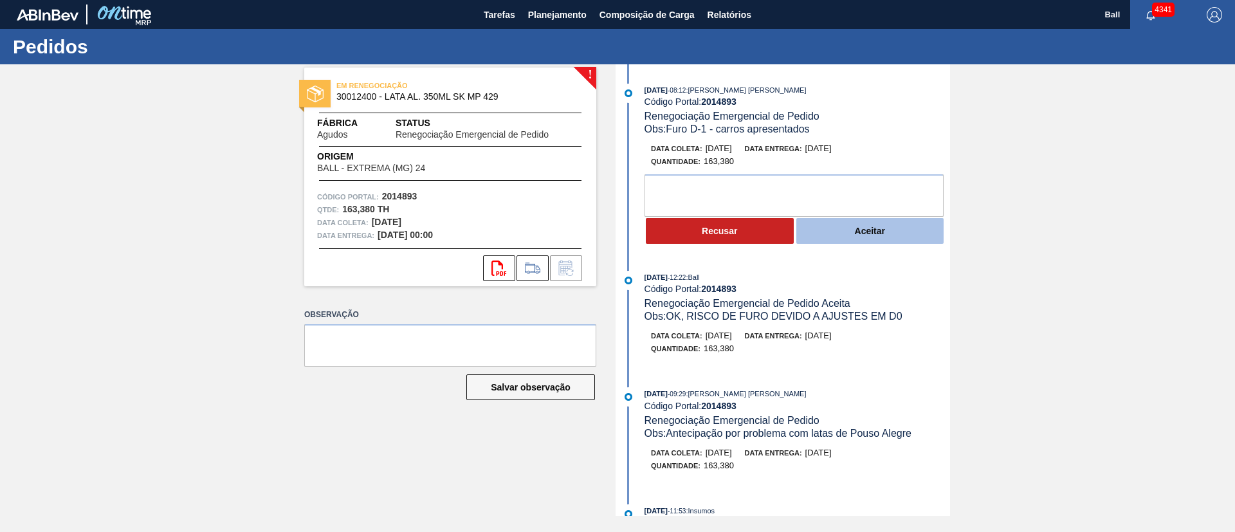
click at [886, 233] on button "Aceitar" at bounding box center [870, 231] width 148 height 26
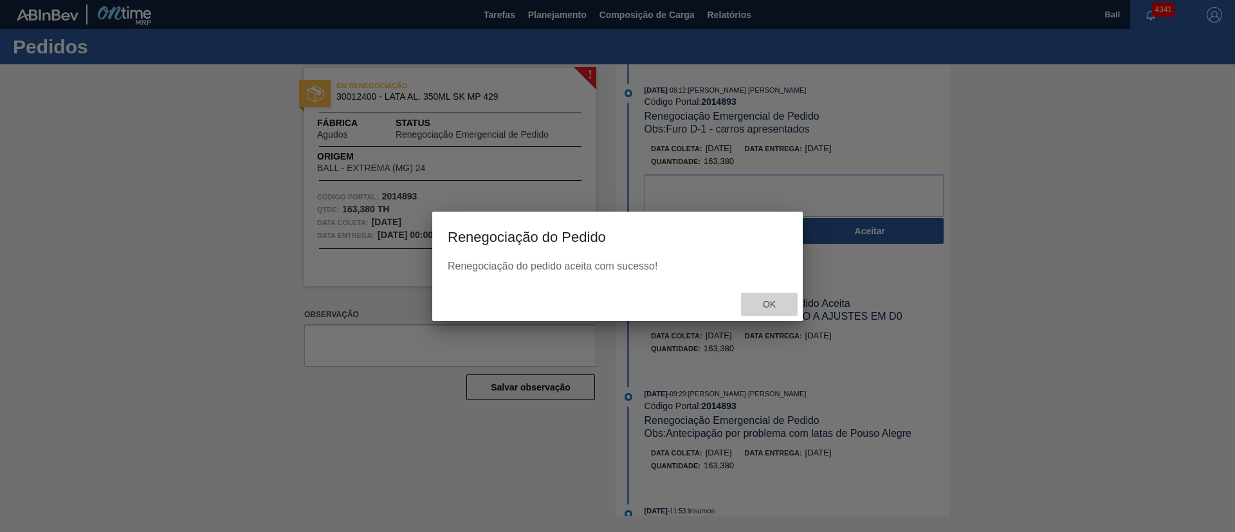
click at [776, 306] on span "Ok" at bounding box center [769, 304] width 33 height 10
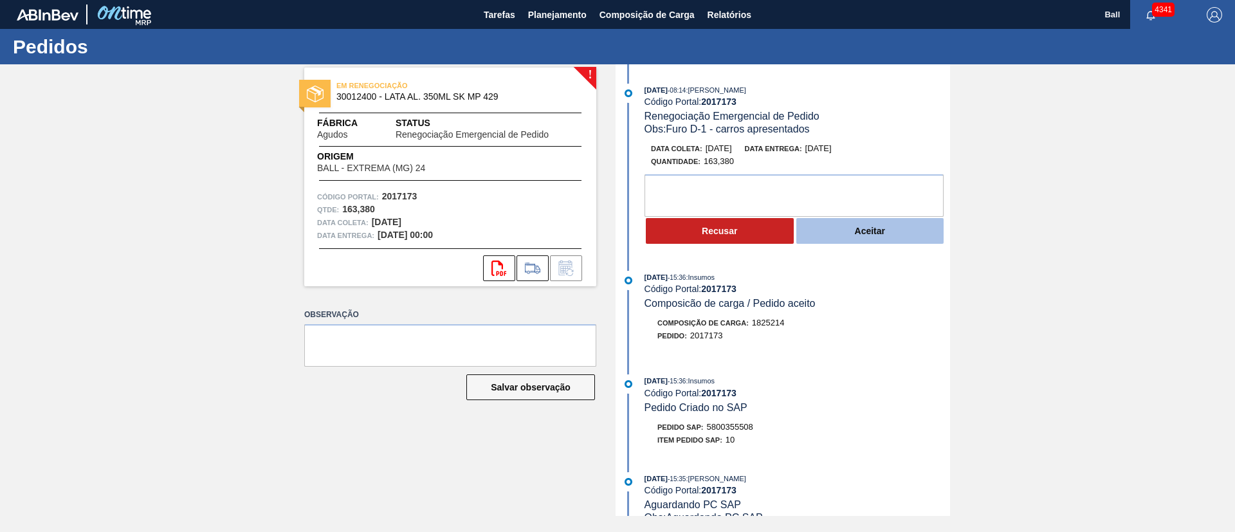
click at [899, 232] on button "Aceitar" at bounding box center [870, 231] width 148 height 26
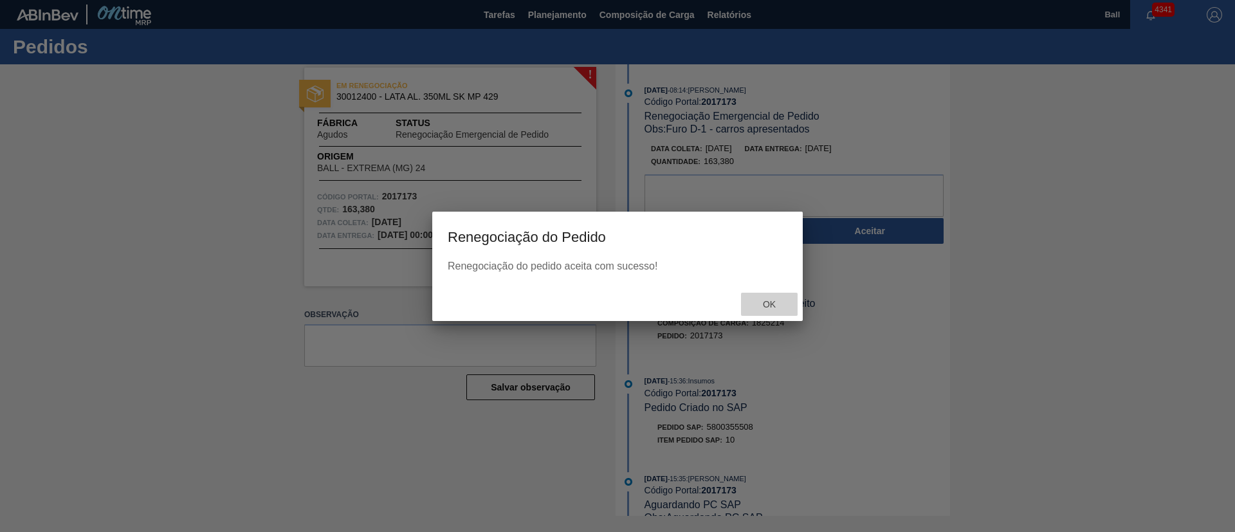
click at [780, 304] on span "Ok" at bounding box center [769, 304] width 33 height 10
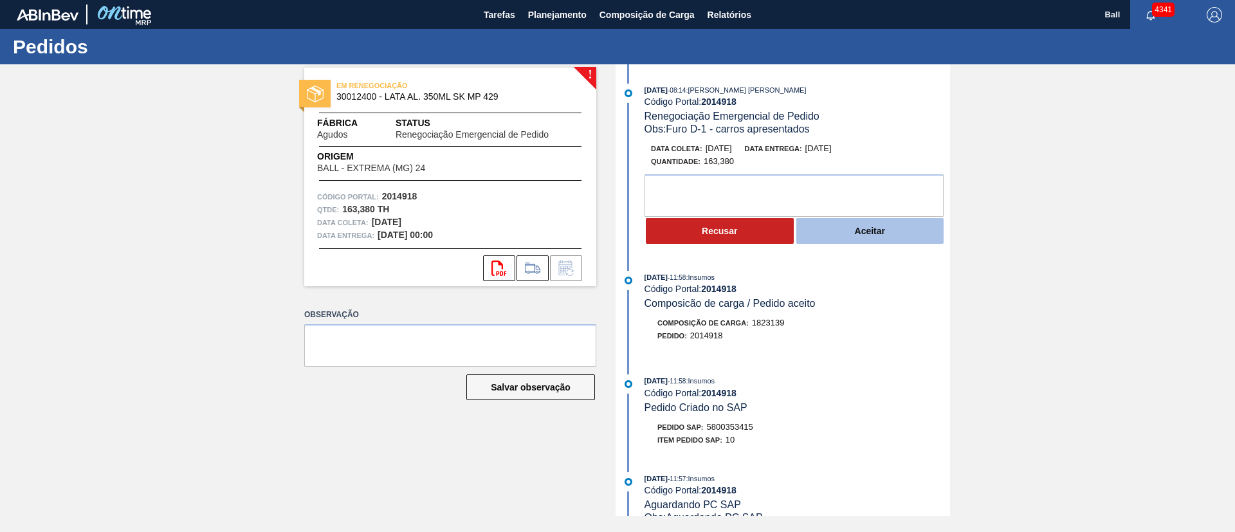
click at [915, 243] on button "Aceitar" at bounding box center [870, 231] width 148 height 26
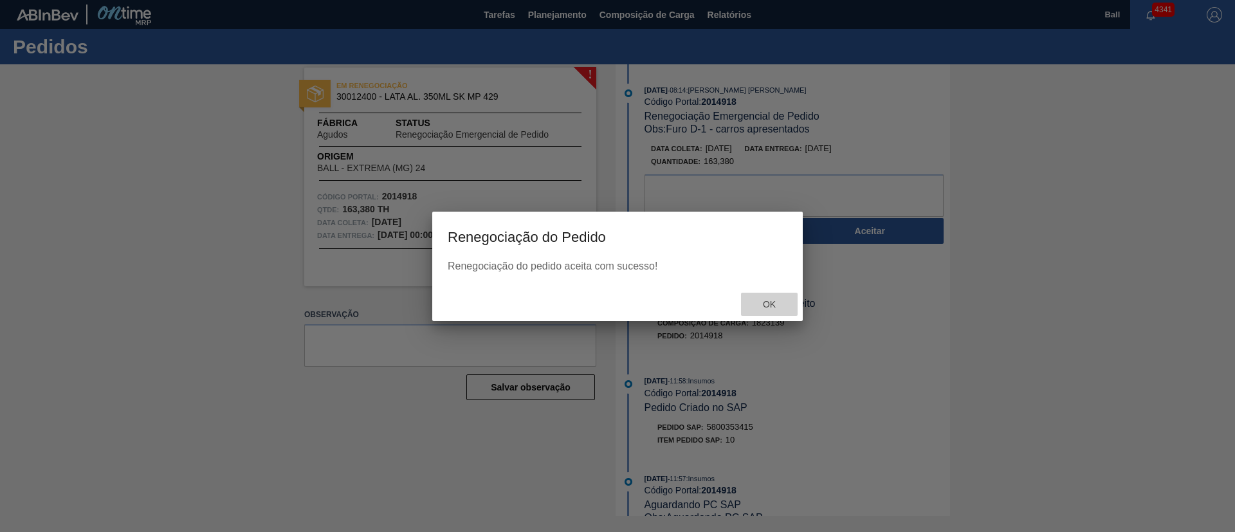
click at [772, 300] on span "Ok" at bounding box center [769, 304] width 33 height 10
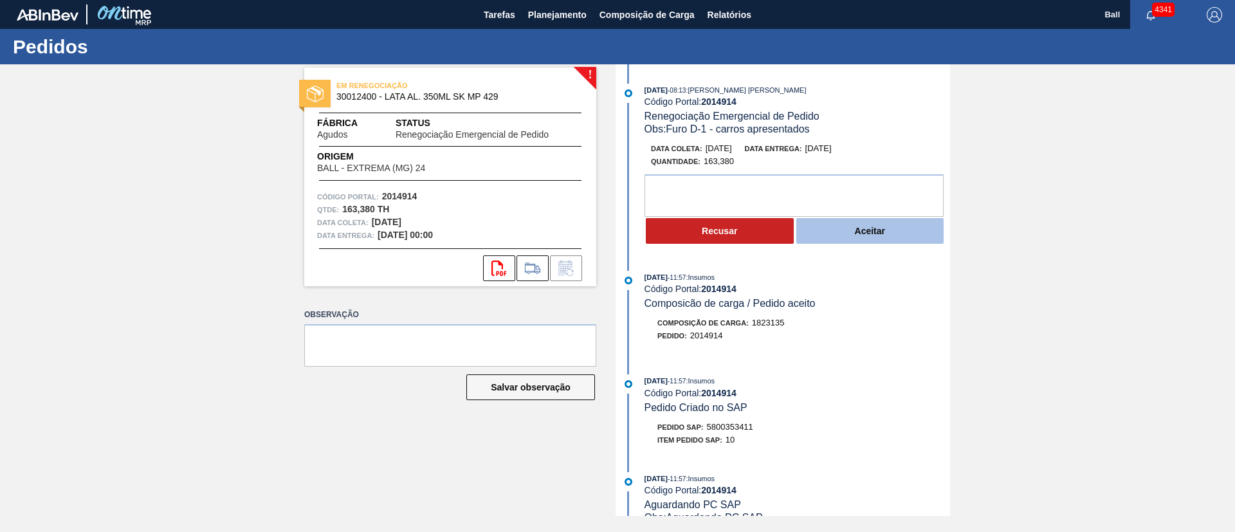
click at [928, 241] on button "Aceitar" at bounding box center [870, 231] width 148 height 26
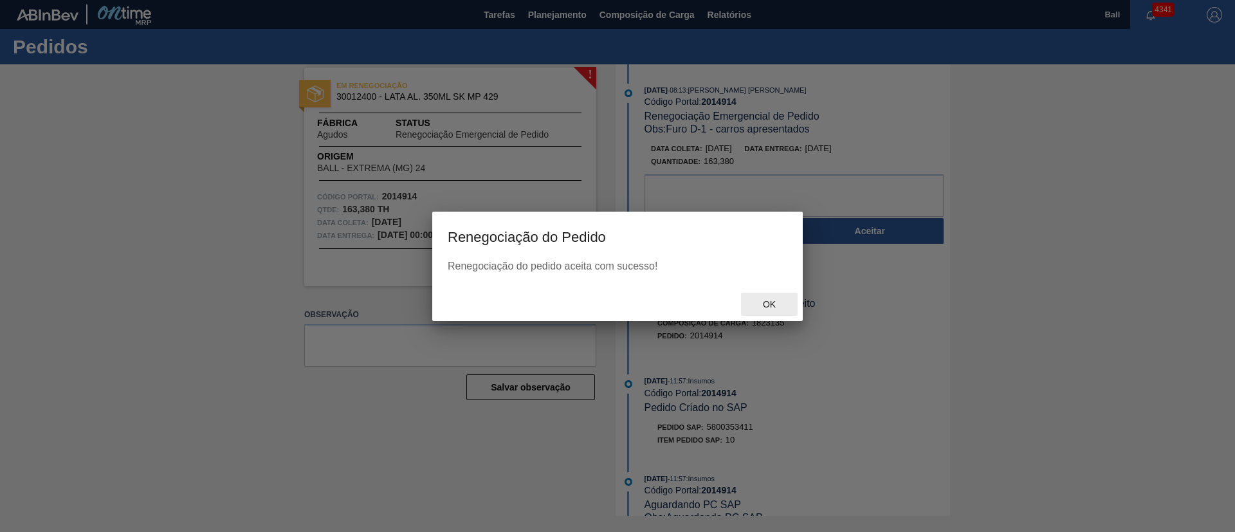
click at [767, 296] on div "Ok" at bounding box center [769, 305] width 57 height 24
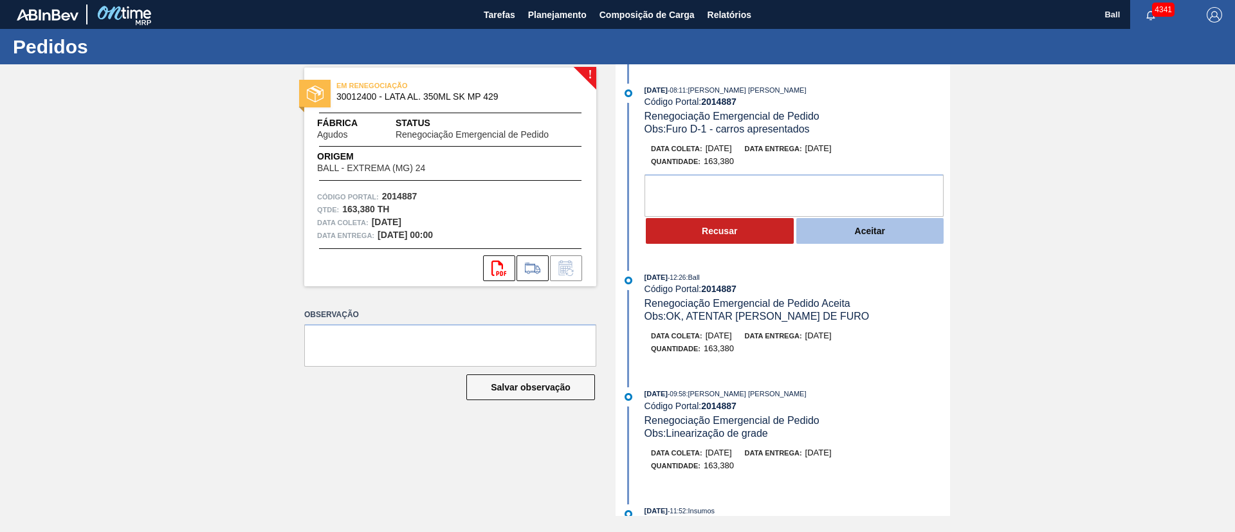
click at [906, 230] on button "Aceitar" at bounding box center [870, 231] width 148 height 26
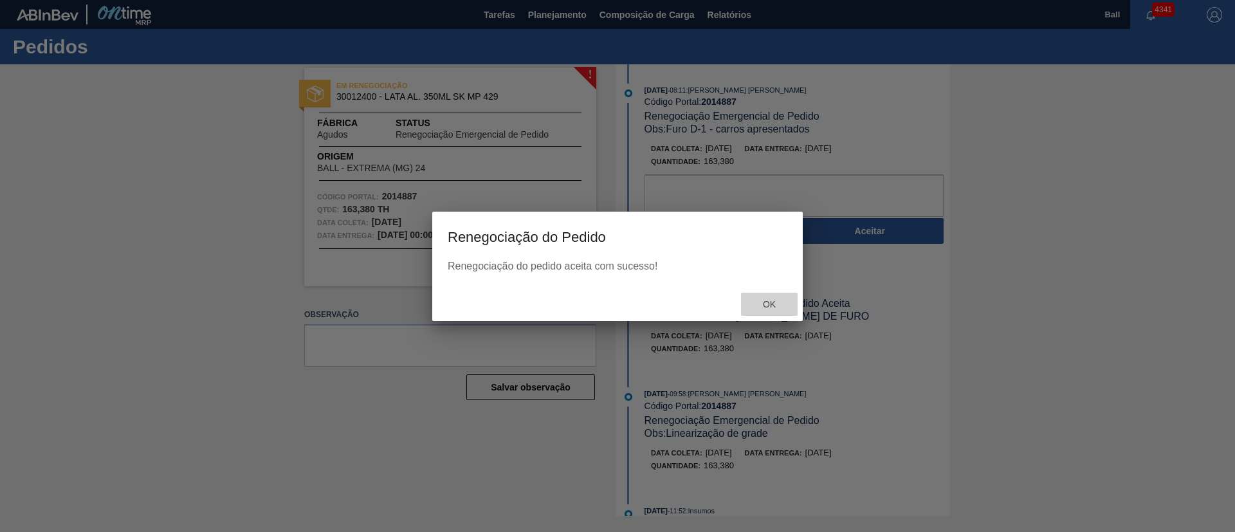
click at [780, 297] on div "Ok" at bounding box center [769, 305] width 57 height 24
